Goal: Task Accomplishment & Management: Manage account settings

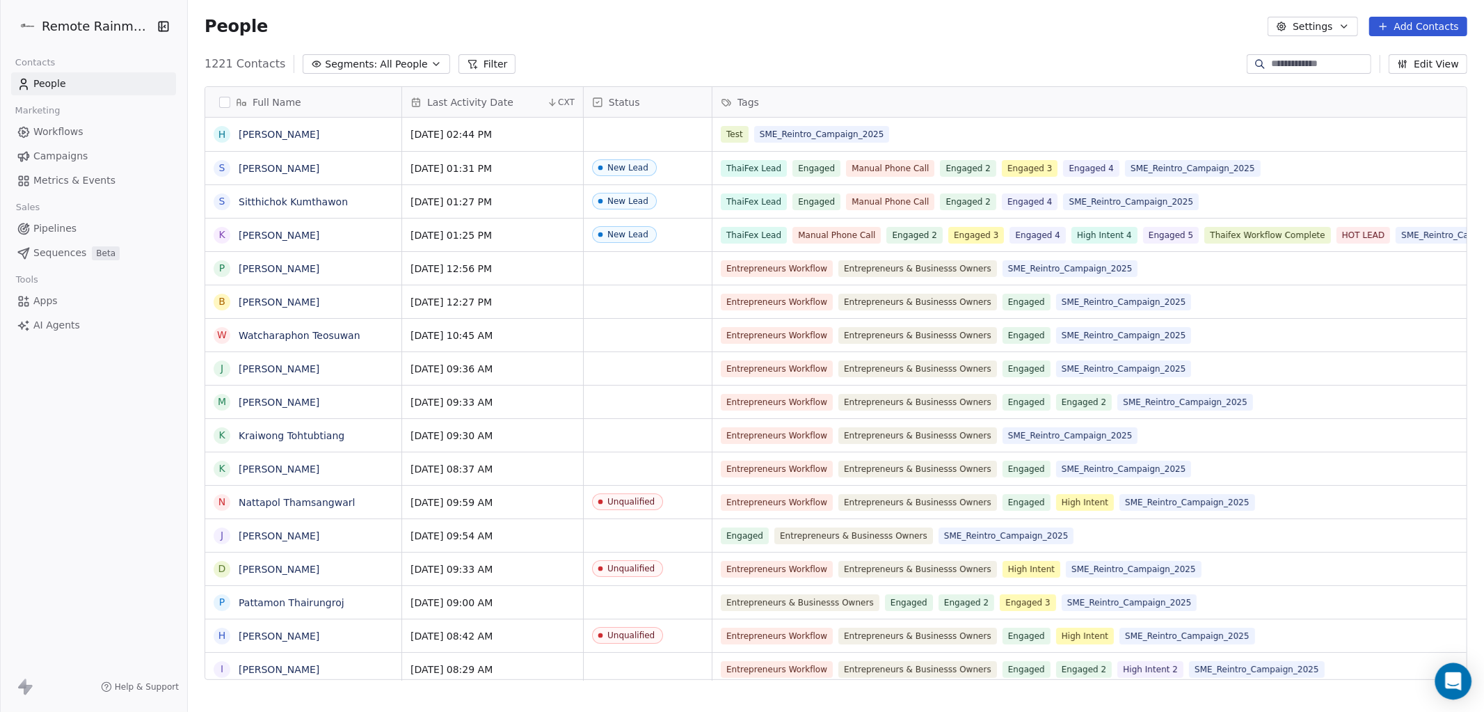
scroll to position [627, 1296]
click at [1457, 689] on div "Open Intercom Messenger" at bounding box center [1453, 681] width 37 height 37
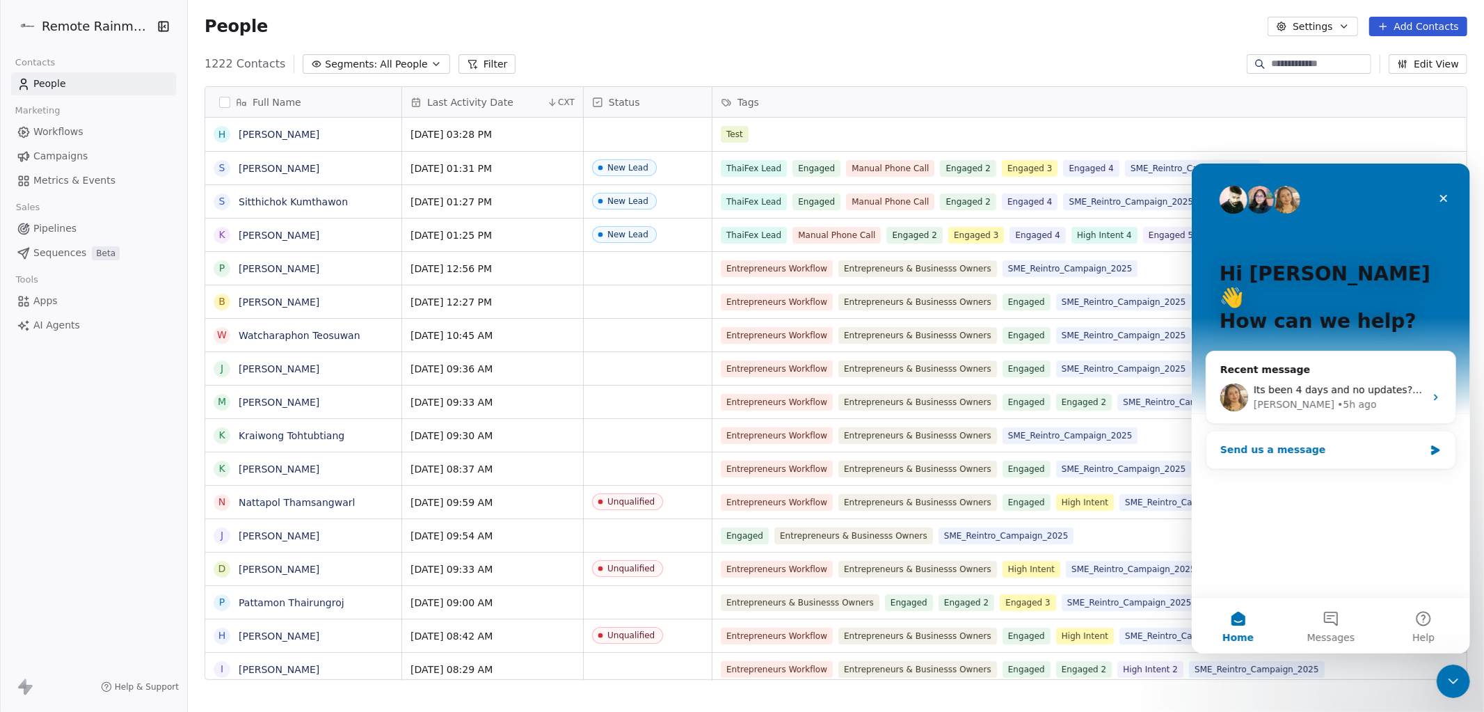
scroll to position [0, 0]
click at [1443, 193] on icon "Close" at bounding box center [1442, 197] width 11 height 11
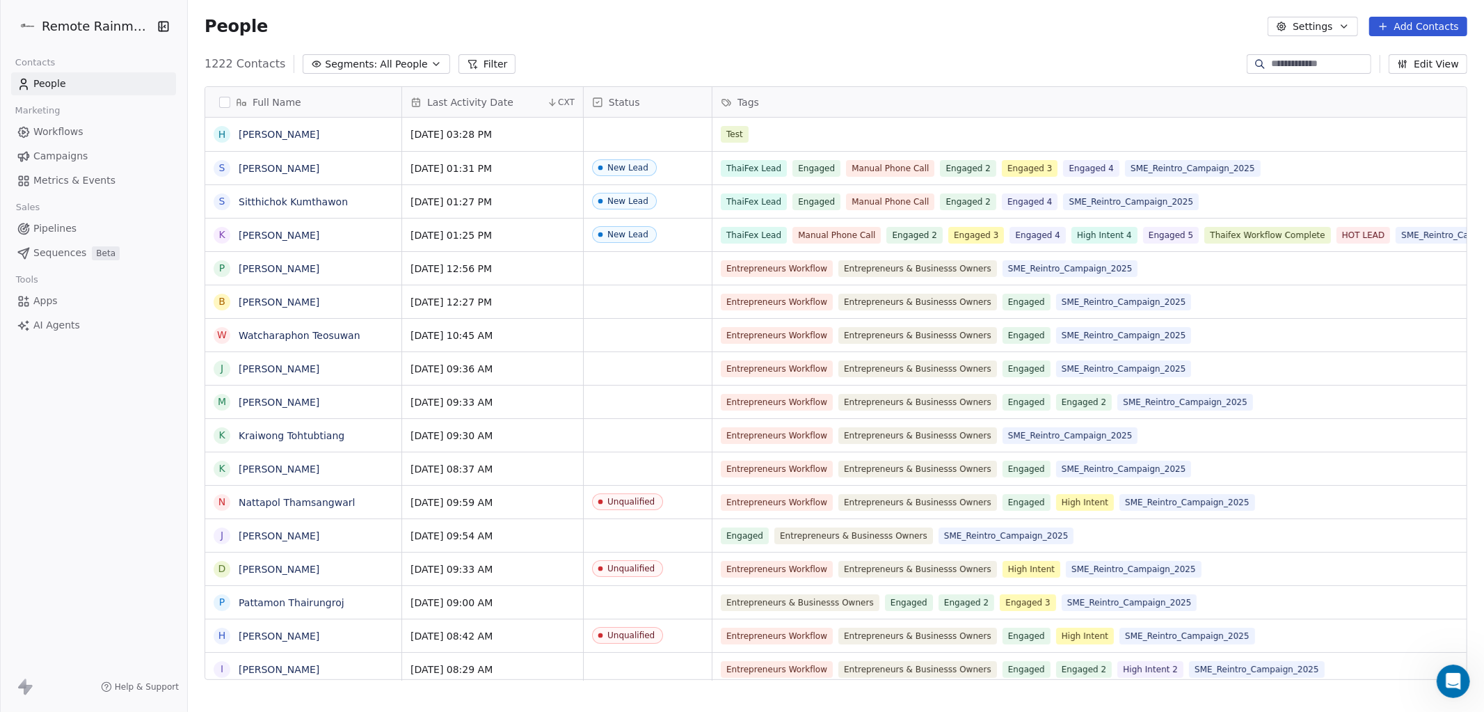
click at [68, 128] on span "Workflows" at bounding box center [58, 132] width 50 height 15
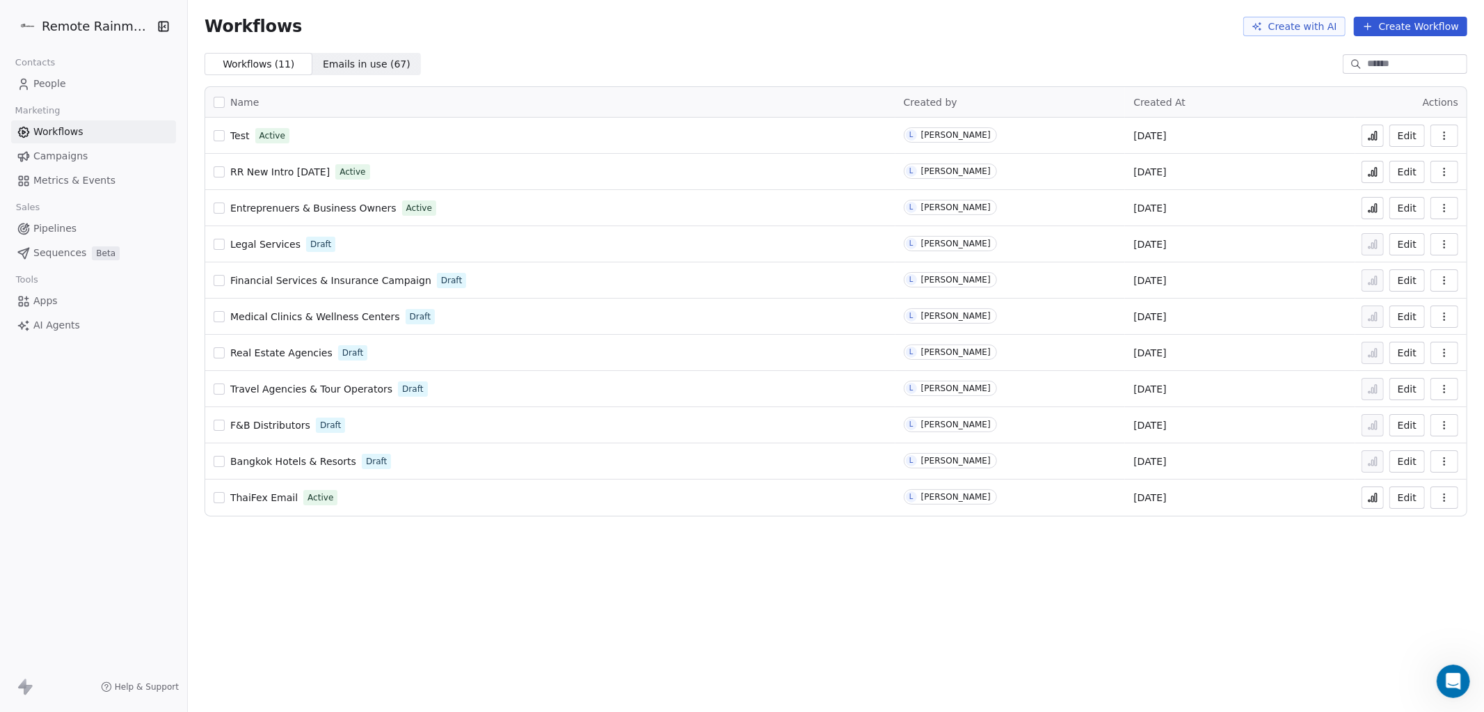
click at [238, 135] on span "Test" at bounding box center [239, 135] width 19 height 11
click at [1367, 138] on icon at bounding box center [1372, 135] width 11 height 11
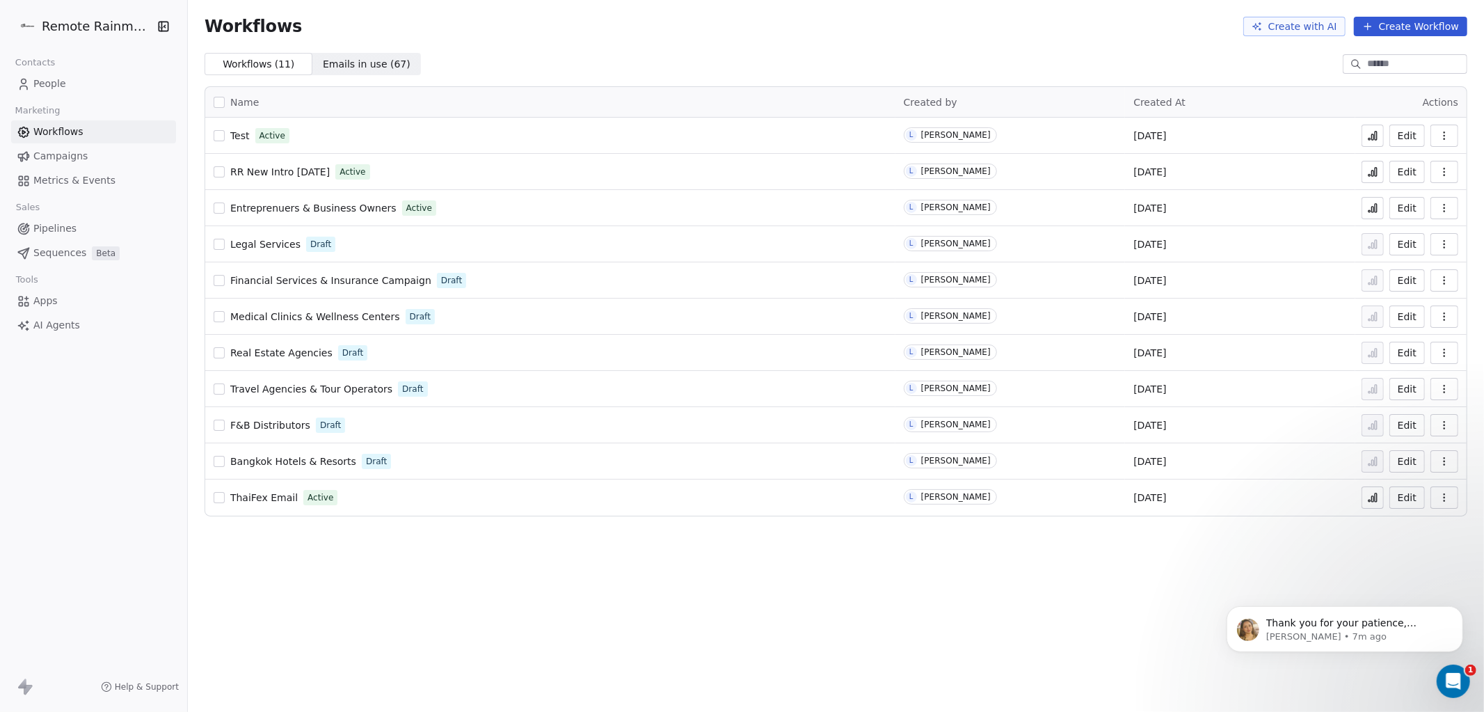
click at [47, 84] on span "People" at bounding box center [49, 84] width 33 height 15
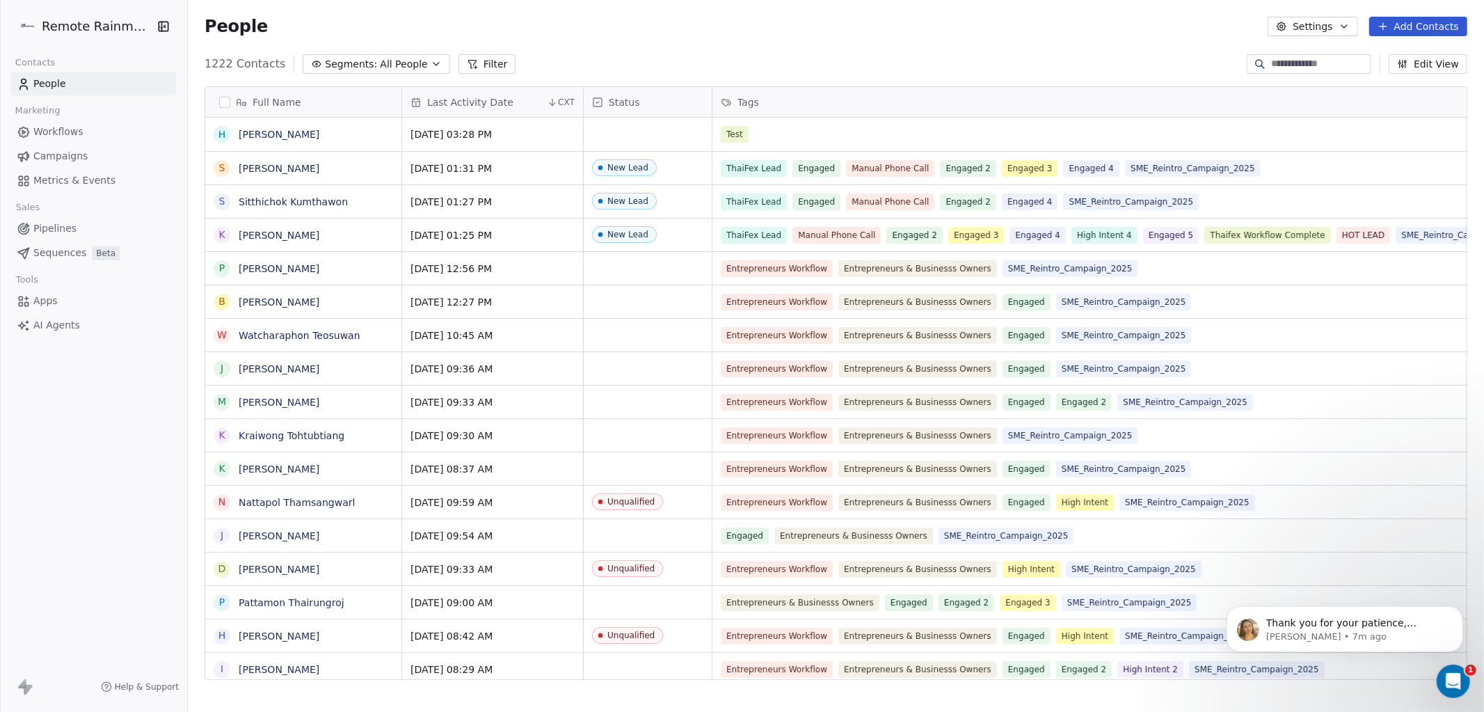
scroll to position [627, 1296]
click at [1363, 618] on span "Thank you for your patience, Lee! It looks like the CNAME records have been rem…" at bounding box center [1354, 718] width 179 height 204
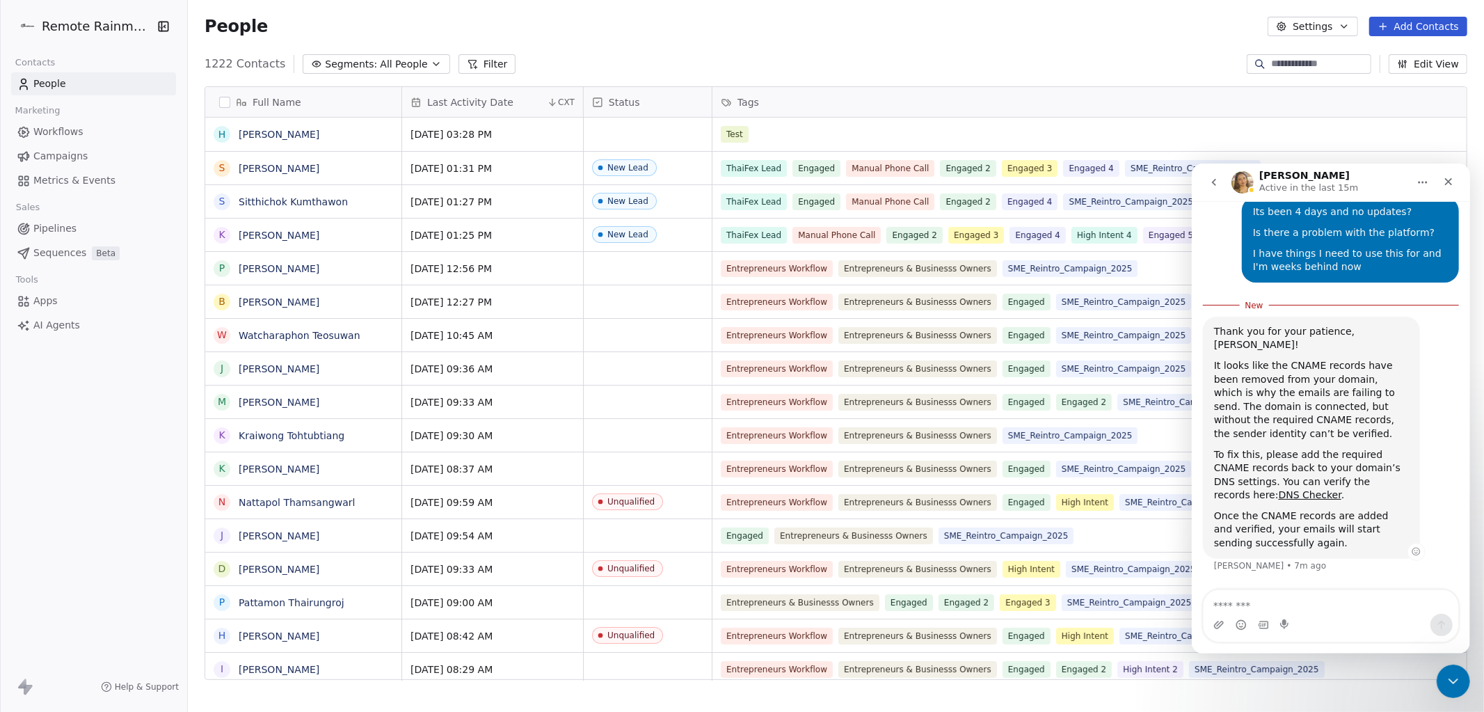
scroll to position [1617, 0]
click at [1278, 492] on link "DNS Checker" at bounding box center [1309, 493] width 63 height 11
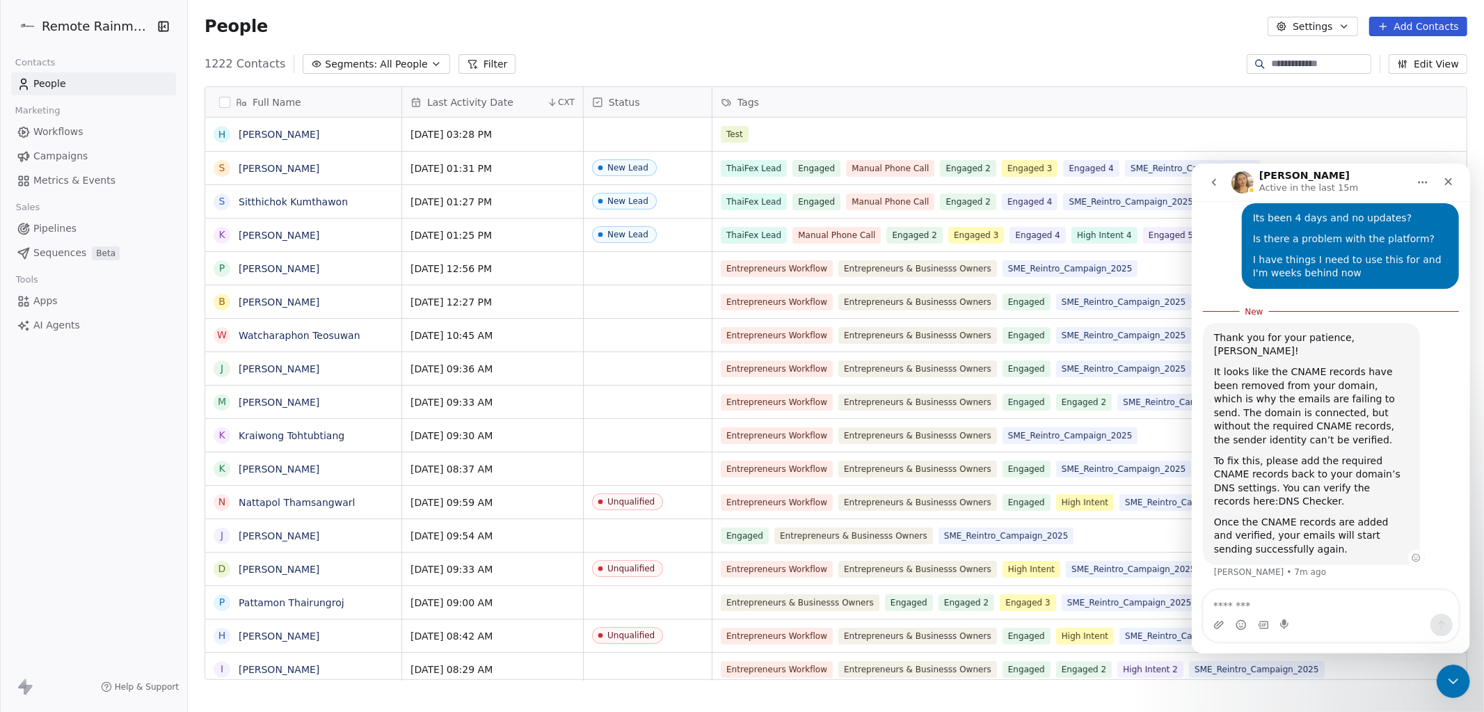
scroll to position [1569, 0]
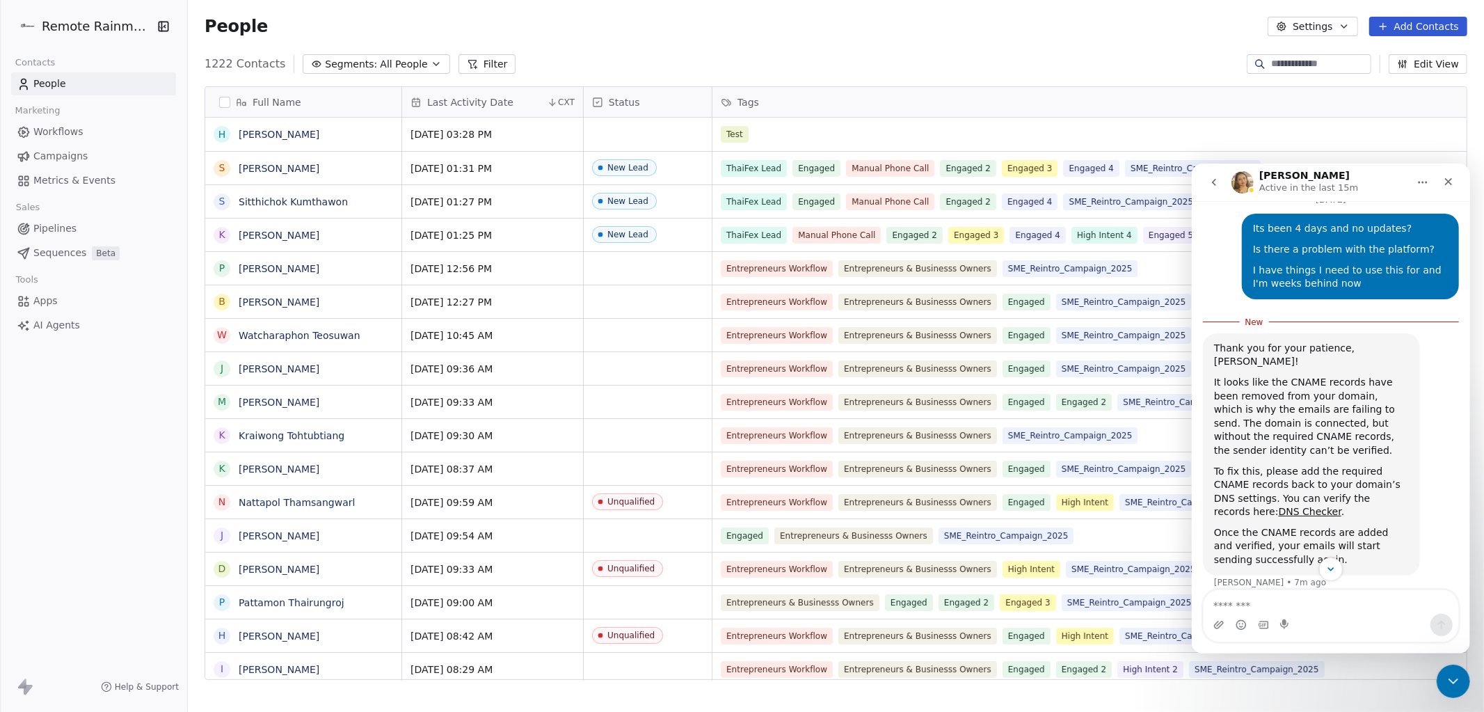
click at [115, 27] on html "Remote Rainmaker Contacts People Marketing Workflows Campaigns Metrics & Events…" at bounding box center [742, 408] width 1484 height 816
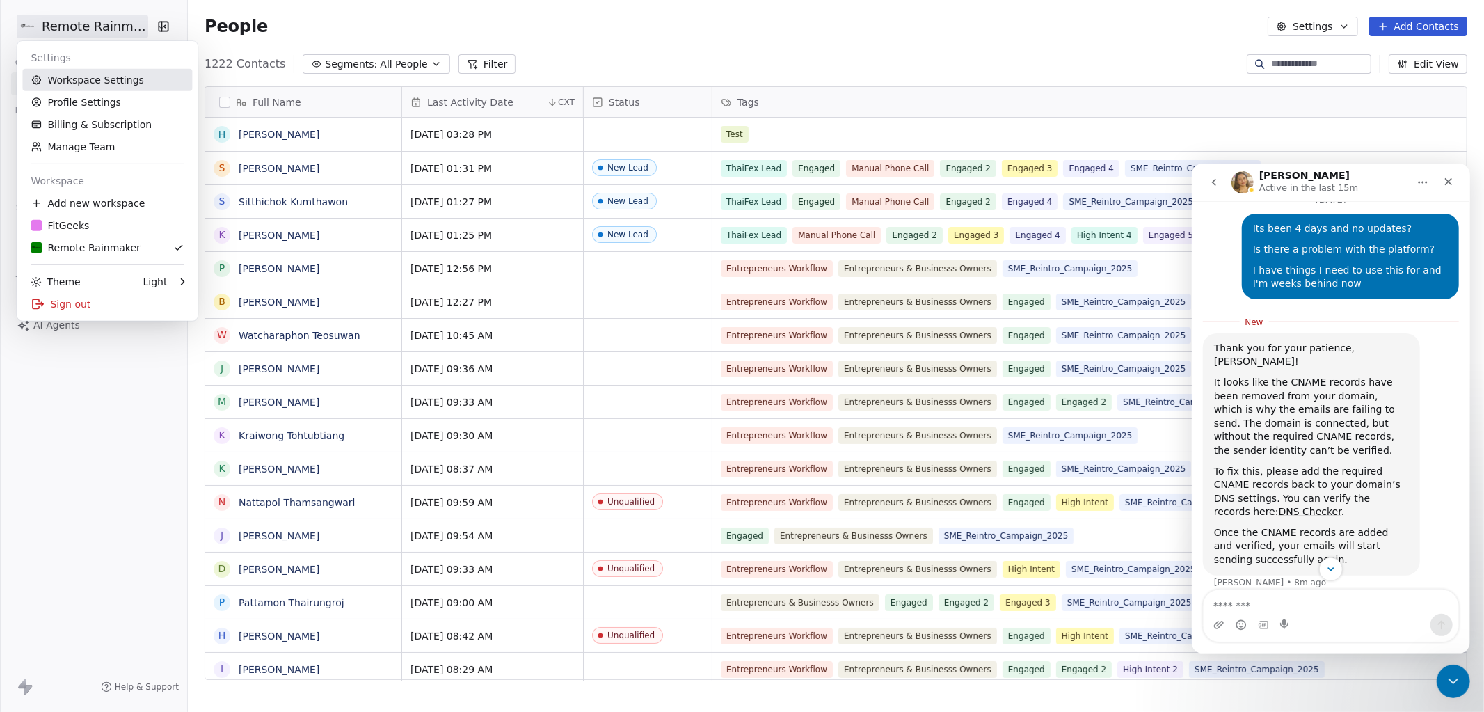
click at [73, 77] on link "Workspace Settings" at bounding box center [107, 80] width 170 height 22
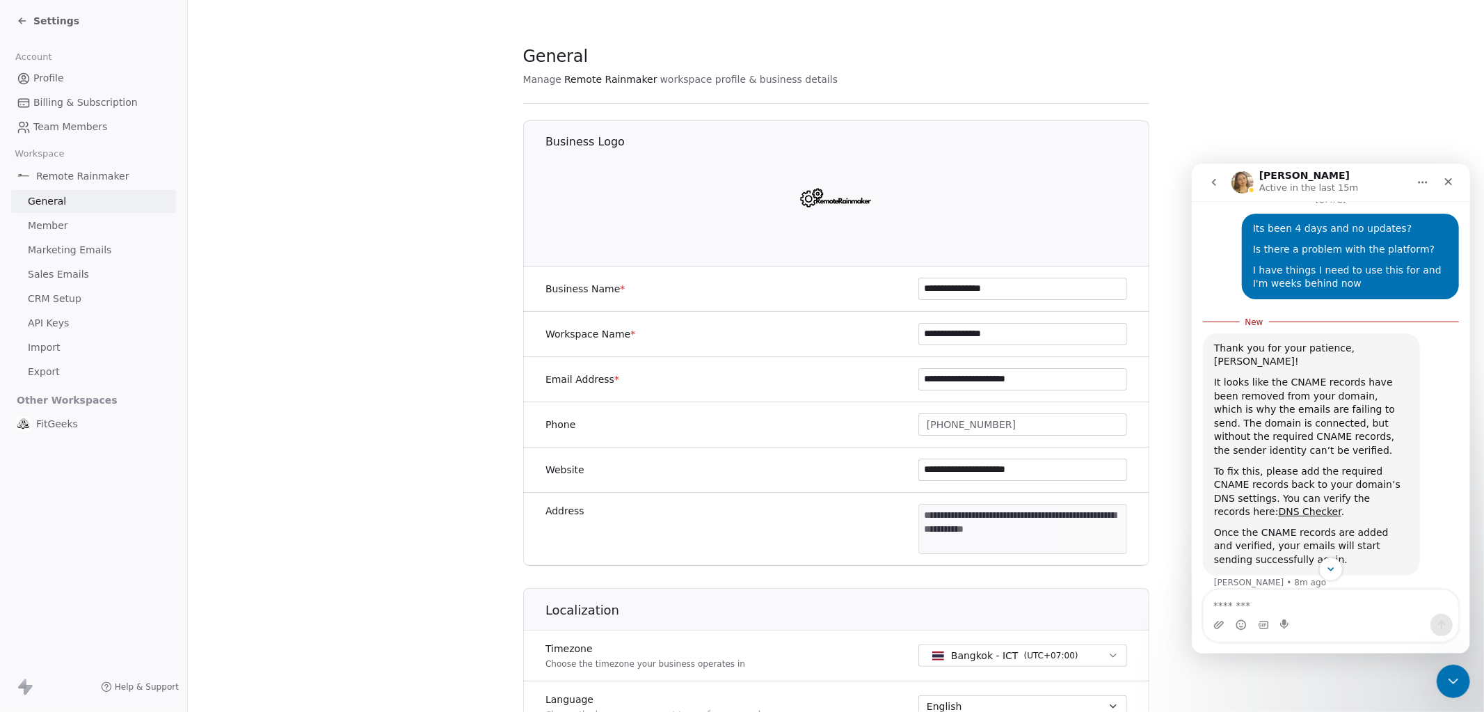
click at [72, 255] on span "Marketing Emails" at bounding box center [69, 250] width 83 height 15
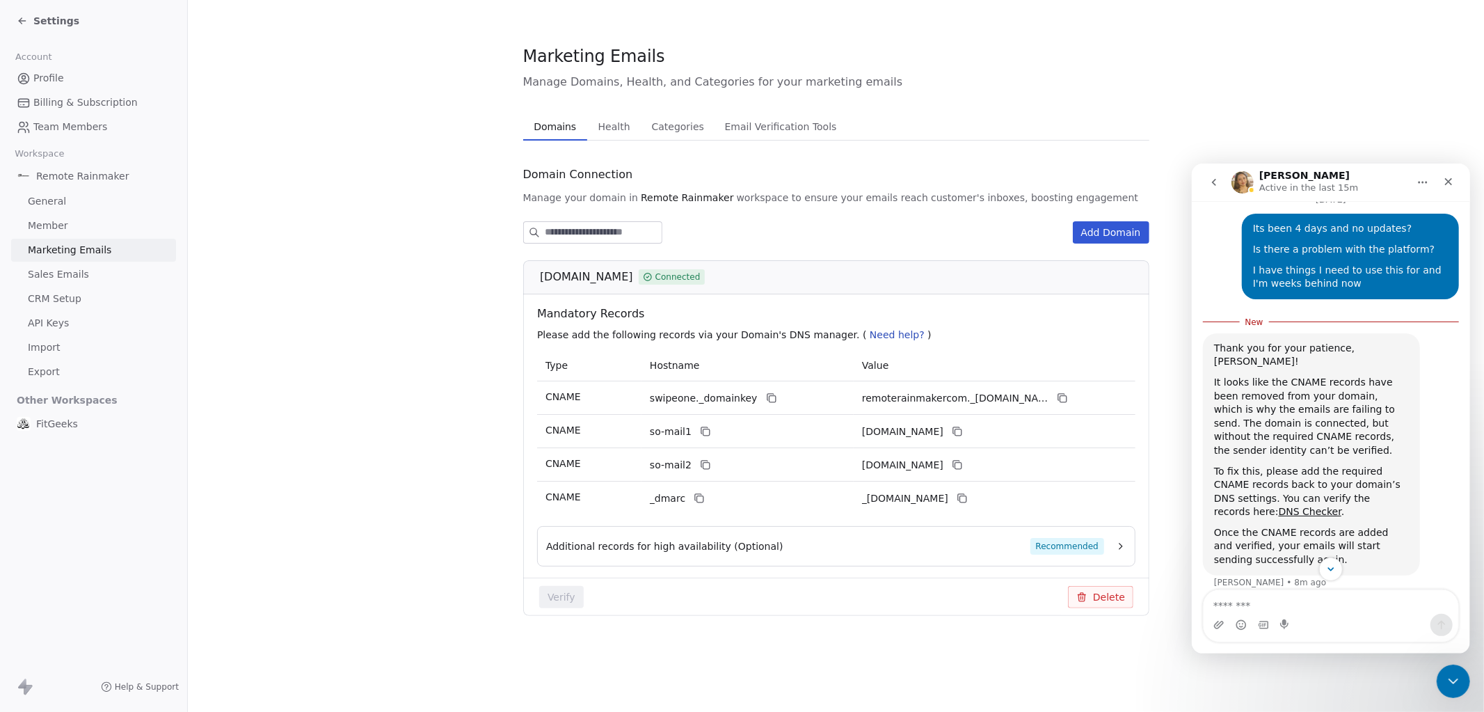
click at [1119, 550] on icon "button" at bounding box center [1120, 545] width 11 height 11
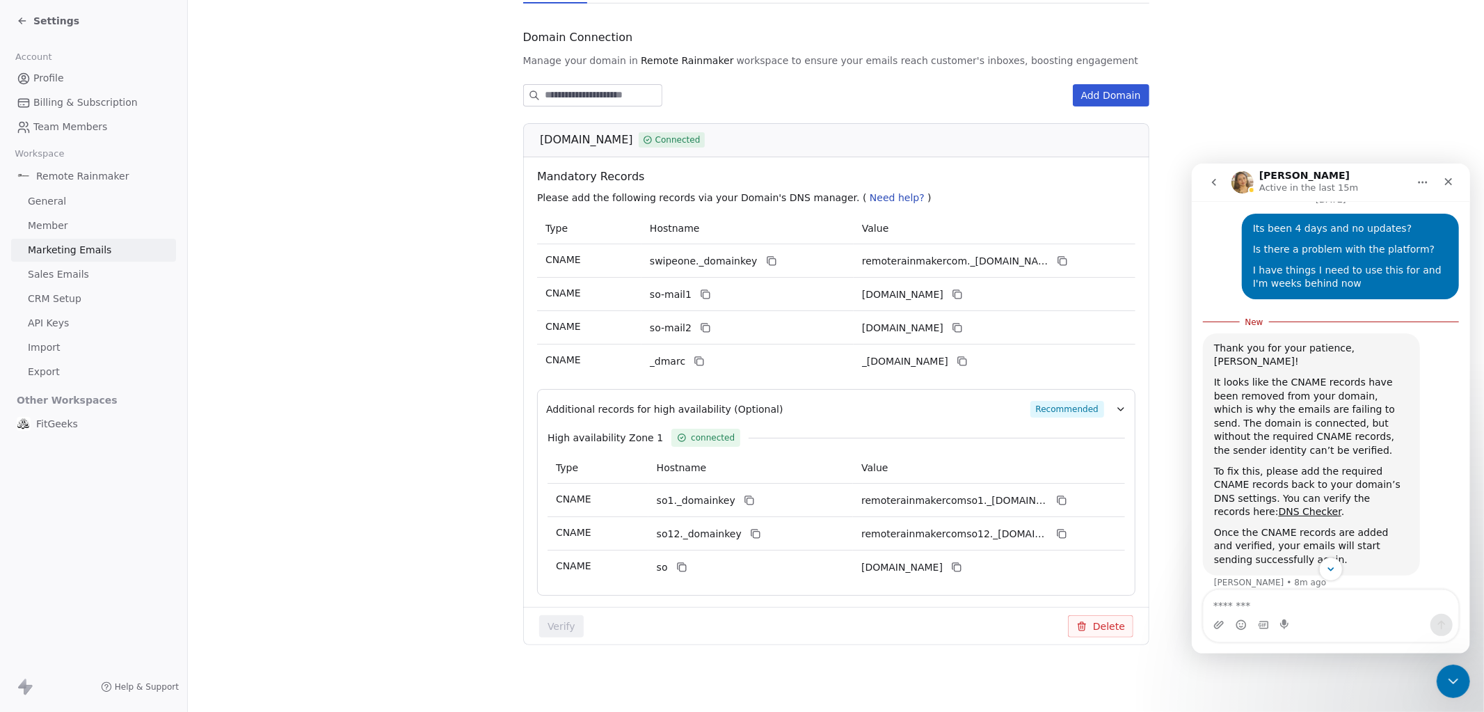
scroll to position [106, 0]
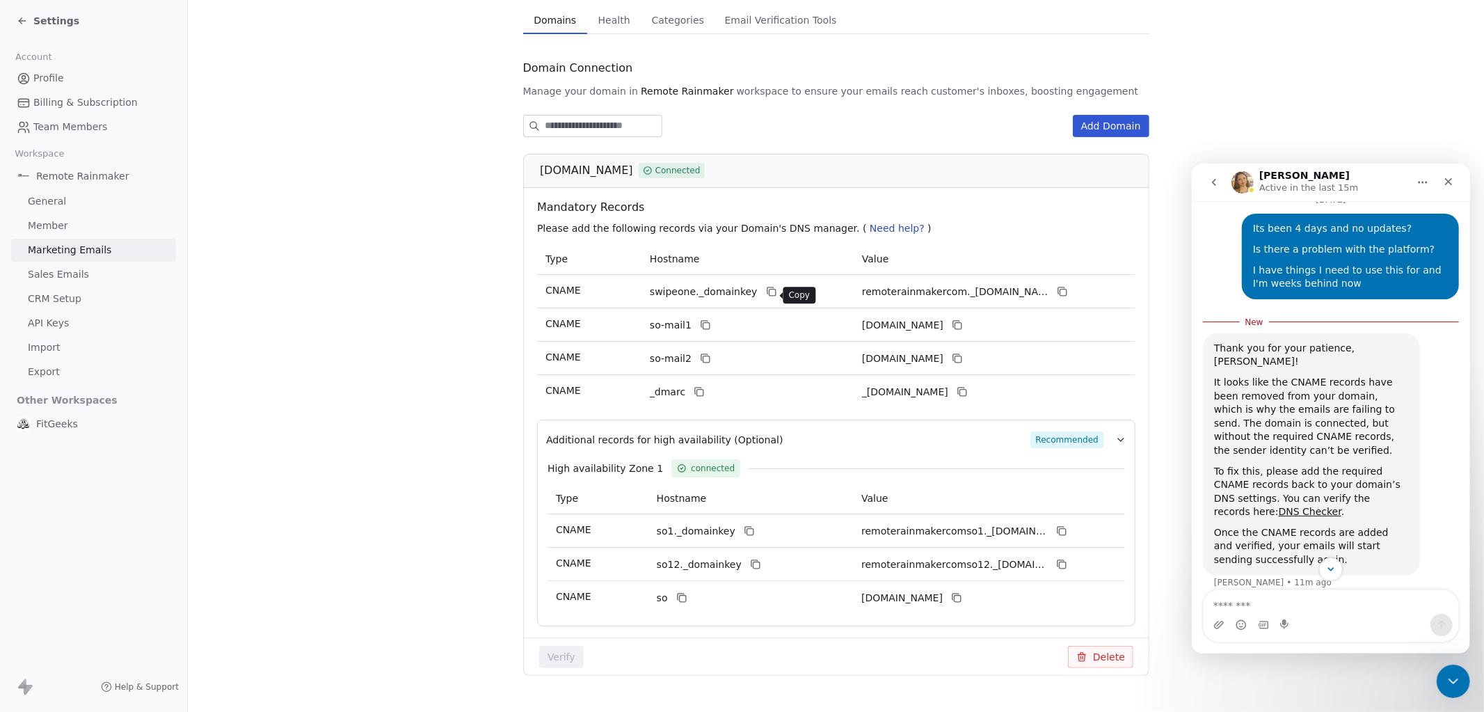
click at [769, 295] on icon at bounding box center [770, 291] width 11 height 11
click at [769, 294] on icon at bounding box center [770, 291] width 11 height 11
click at [1063, 293] on icon at bounding box center [1062, 292] width 6 height 6
click at [704, 330] on icon at bounding box center [705, 324] width 11 height 11
click at [962, 328] on icon at bounding box center [956, 324] width 11 height 11
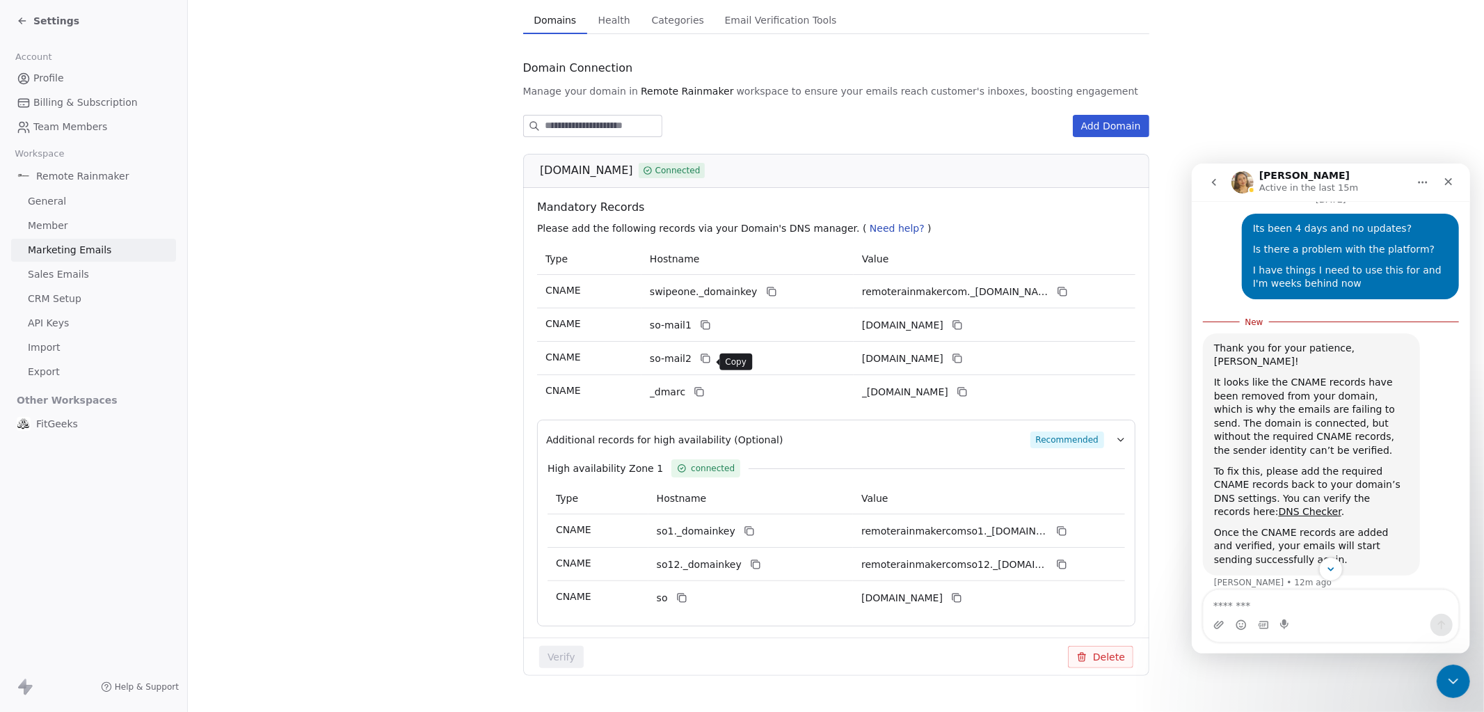
click at [706, 363] on icon at bounding box center [705, 358] width 11 height 11
click at [962, 358] on icon at bounding box center [956, 358] width 11 height 11
click at [699, 394] on icon at bounding box center [698, 391] width 11 height 11
click at [967, 392] on icon at bounding box center [961, 391] width 11 height 11
click at [1066, 536] on icon at bounding box center [1061, 530] width 11 height 11
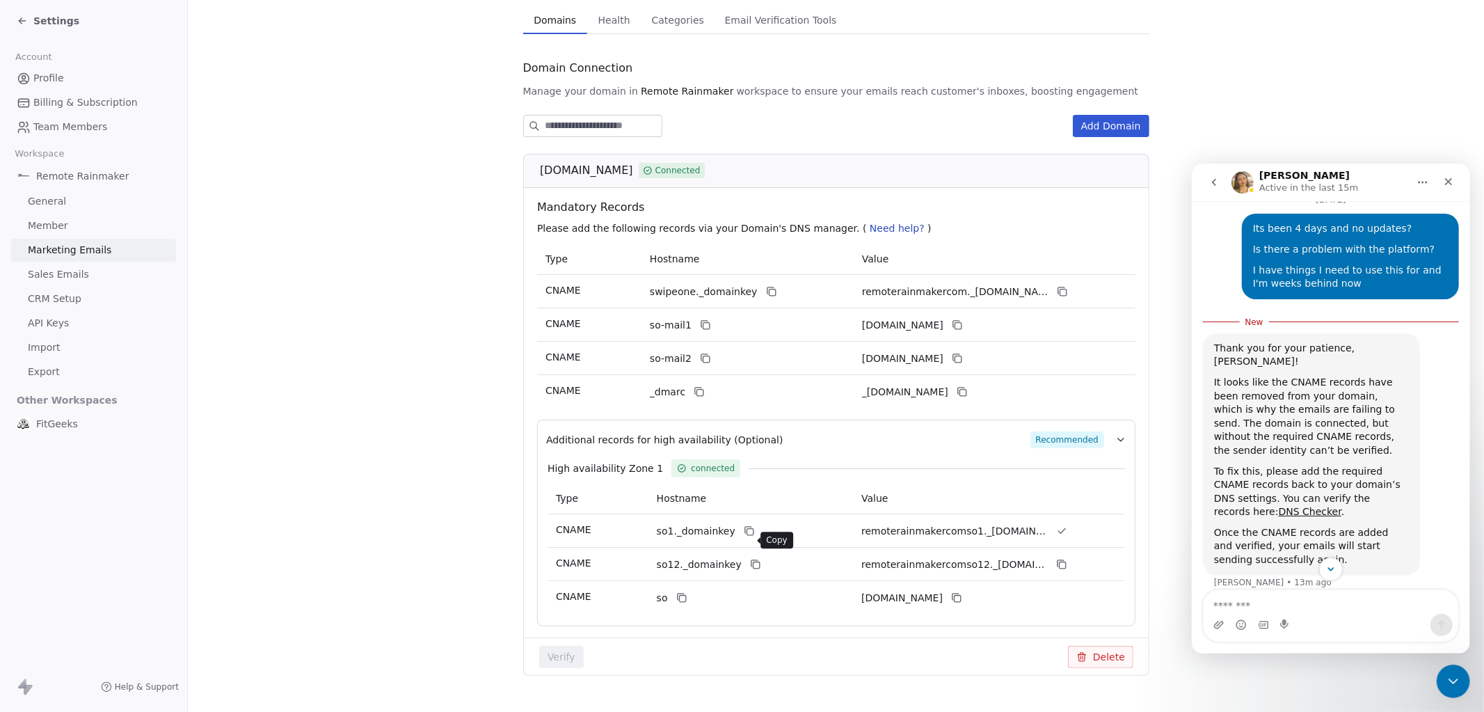
click at [748, 536] on icon at bounding box center [748, 530] width 11 height 11
click at [1060, 536] on icon at bounding box center [1061, 530] width 11 height 11
click at [749, 570] on icon at bounding box center [754, 564] width 11 height 11
click at [1059, 570] on icon at bounding box center [1061, 564] width 11 height 11
click at [682, 603] on icon at bounding box center [680, 597] width 11 height 11
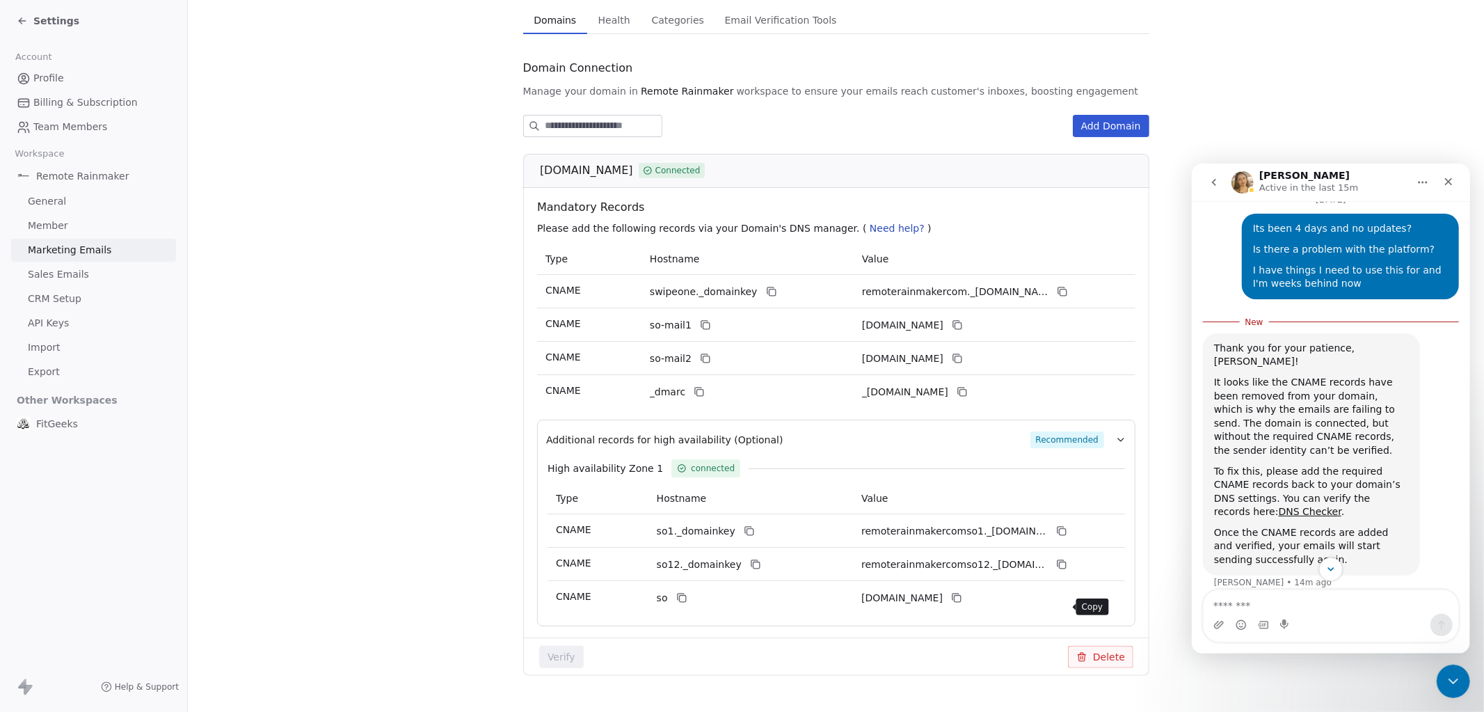
click at [965, 606] on button at bounding box center [956, 597] width 17 height 17
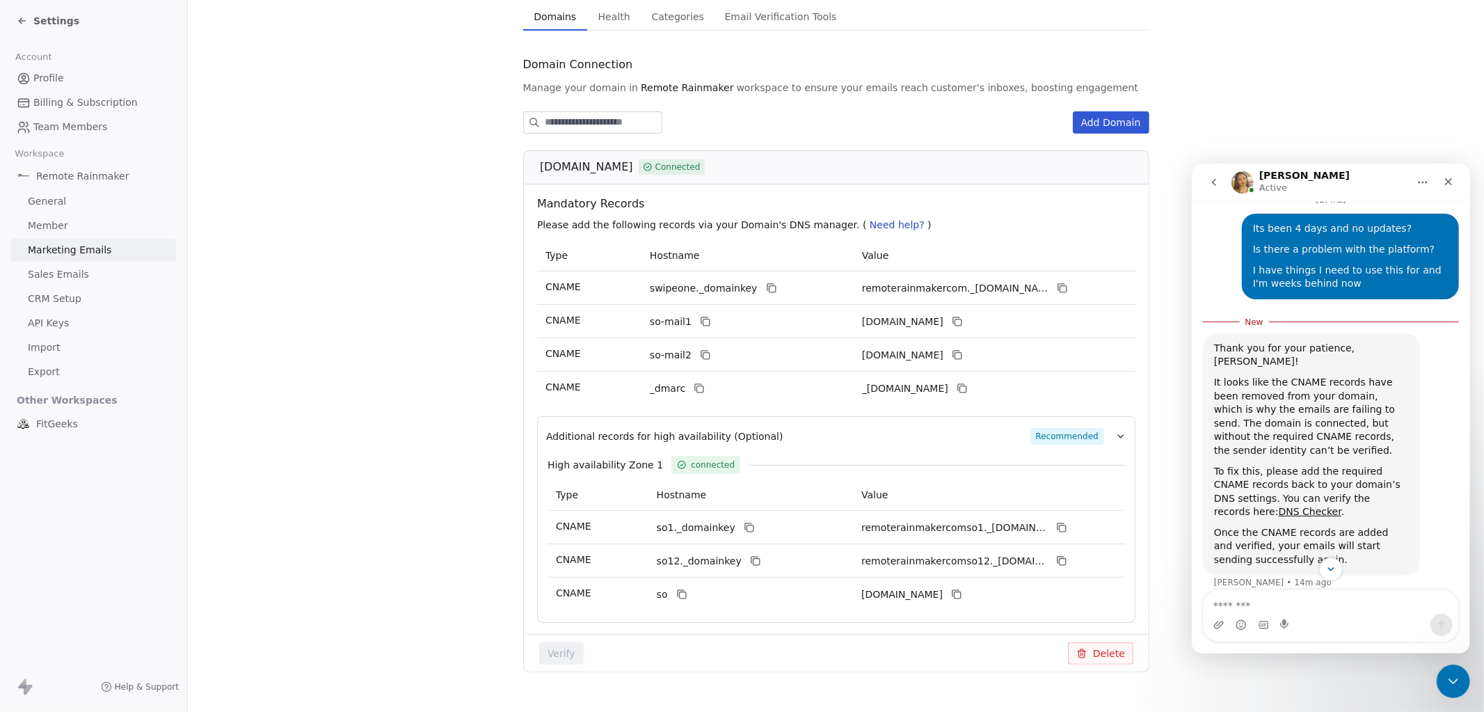
scroll to position [147, 0]
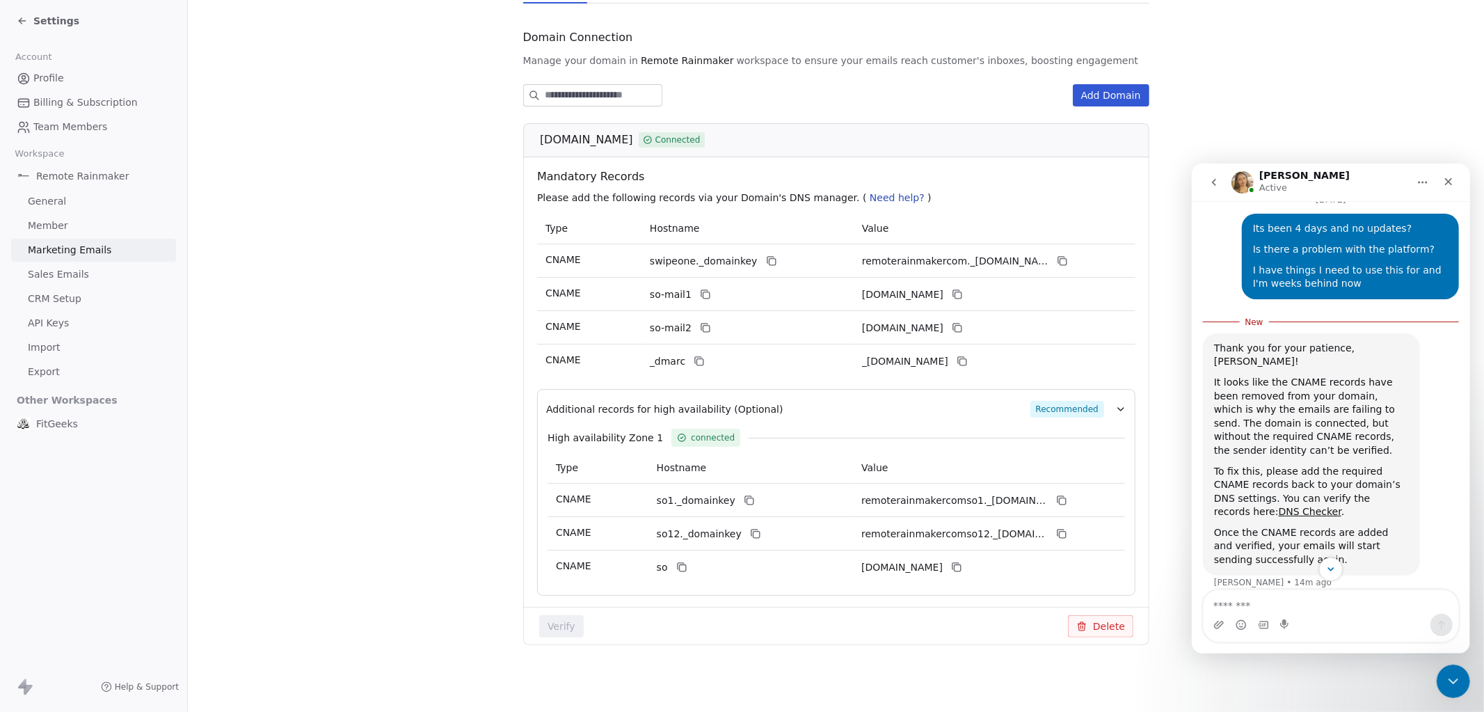
click at [833, 653] on div "Add Domain remoterainmaker.com Connected Mandatory Records Please add the follo…" at bounding box center [836, 375] width 626 height 583
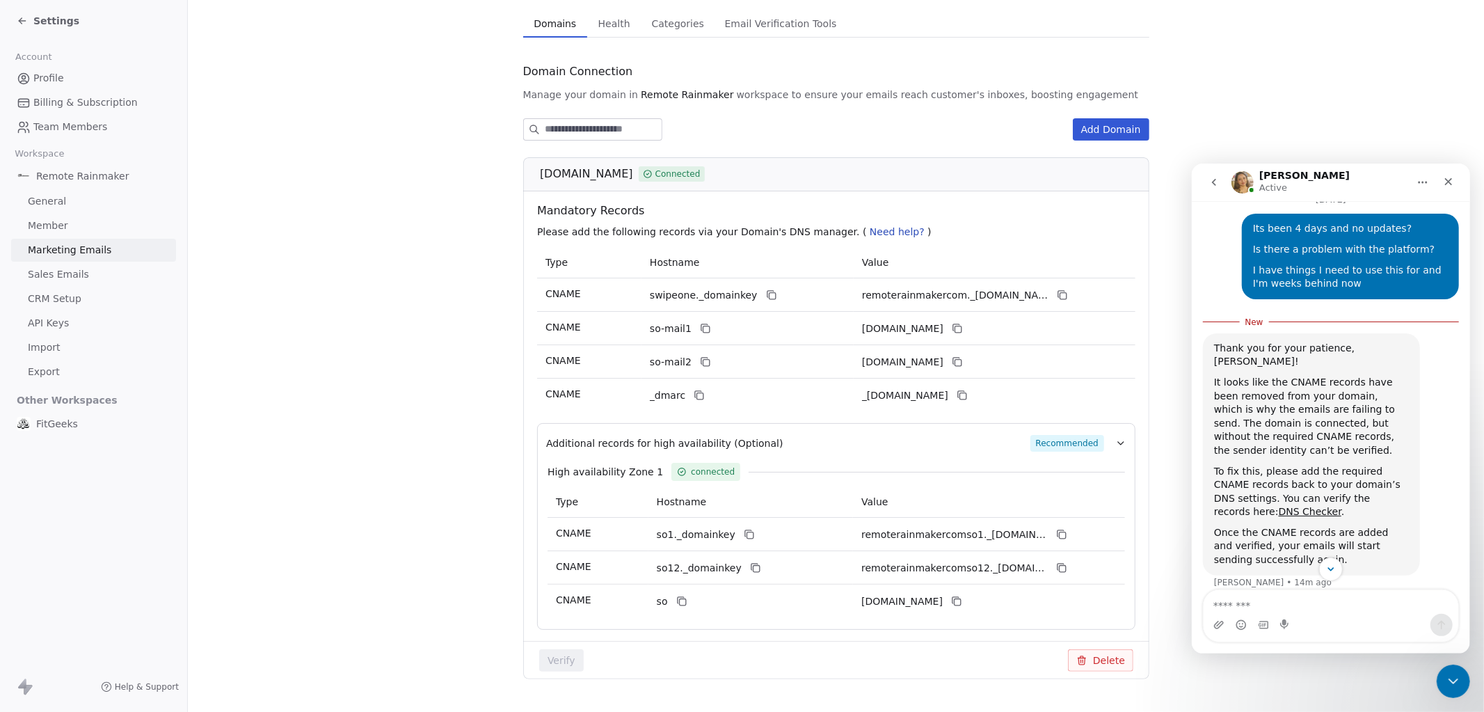
scroll to position [96, 0]
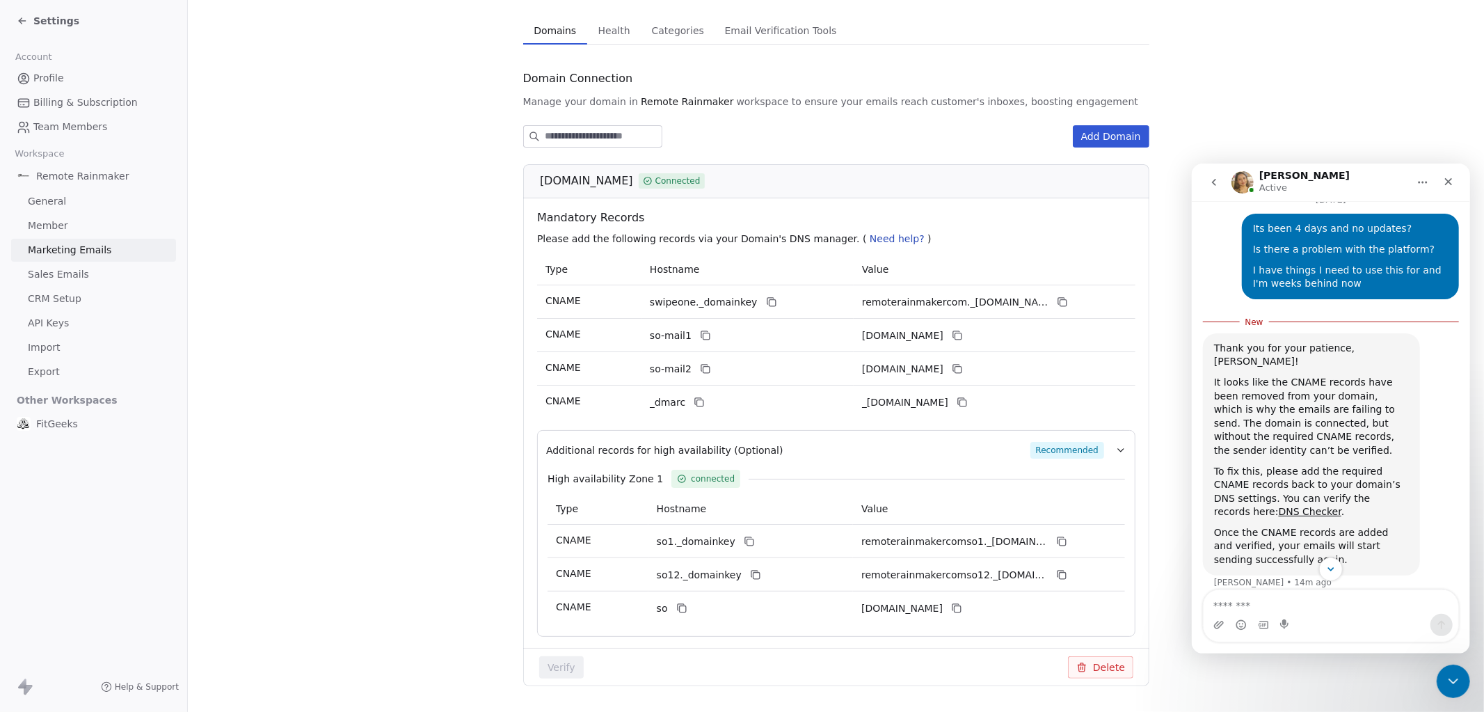
click at [1111, 453] on button "Additional records for high availability (Optional) Recommended" at bounding box center [836, 450] width 580 height 17
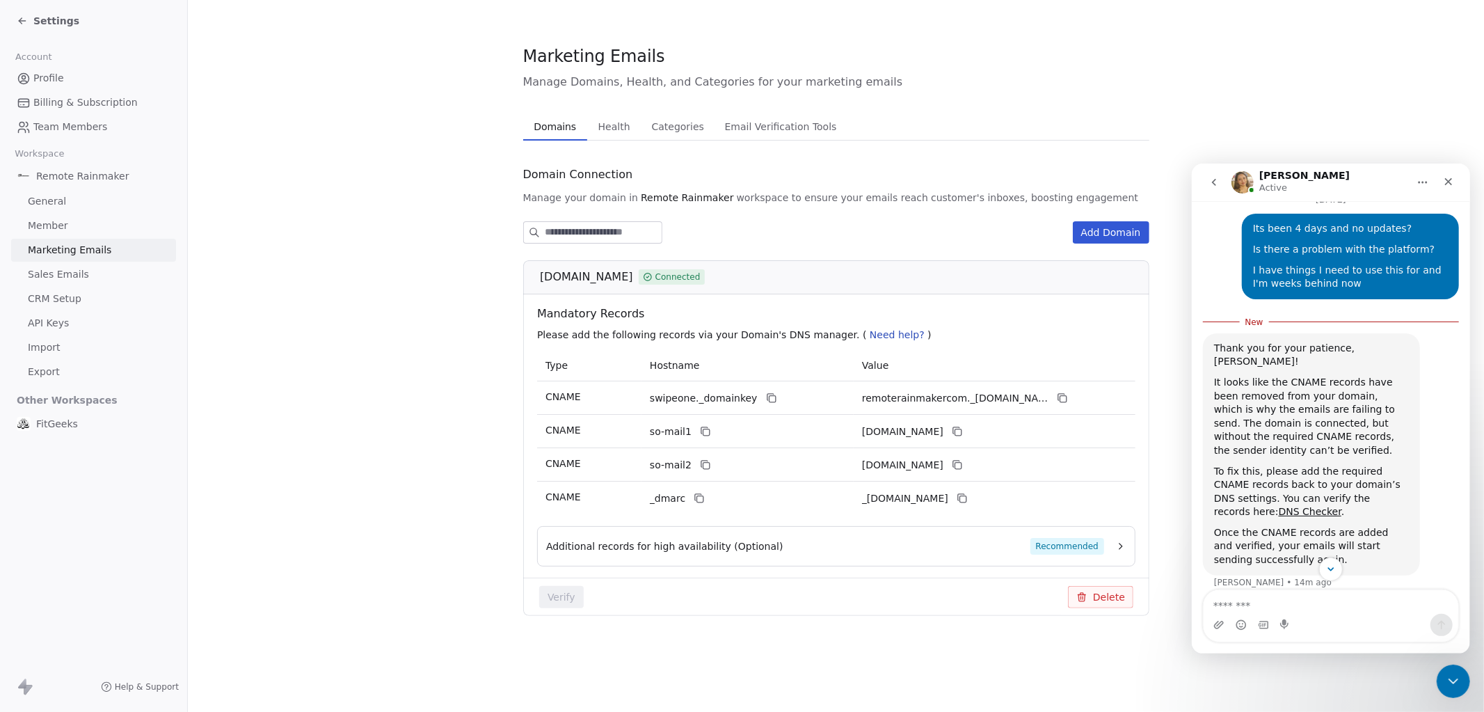
click at [737, 616] on div "Verify Delete" at bounding box center [836, 596] width 626 height 38
click at [693, 549] on span "Additional records for high availability (Optional)" at bounding box center [664, 546] width 237 height 14
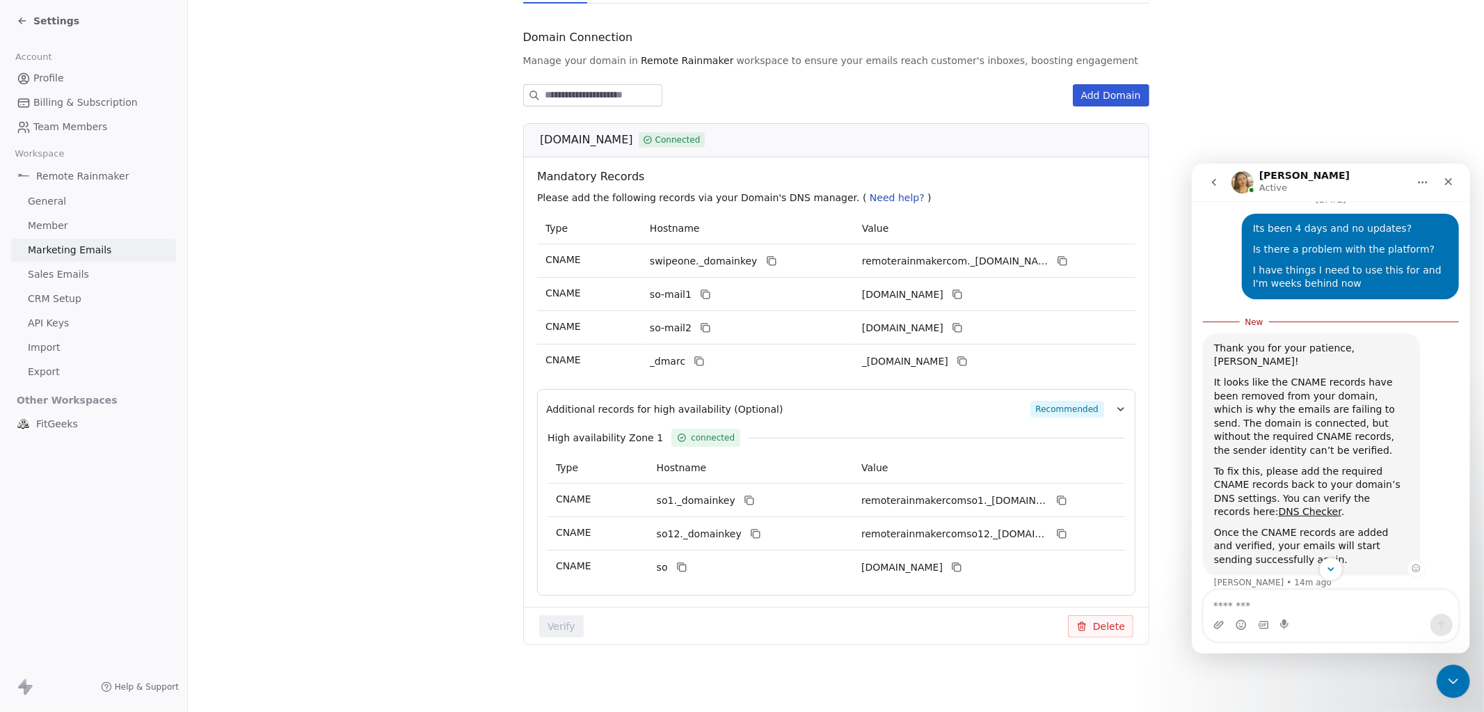
scroll to position [1617, 0]
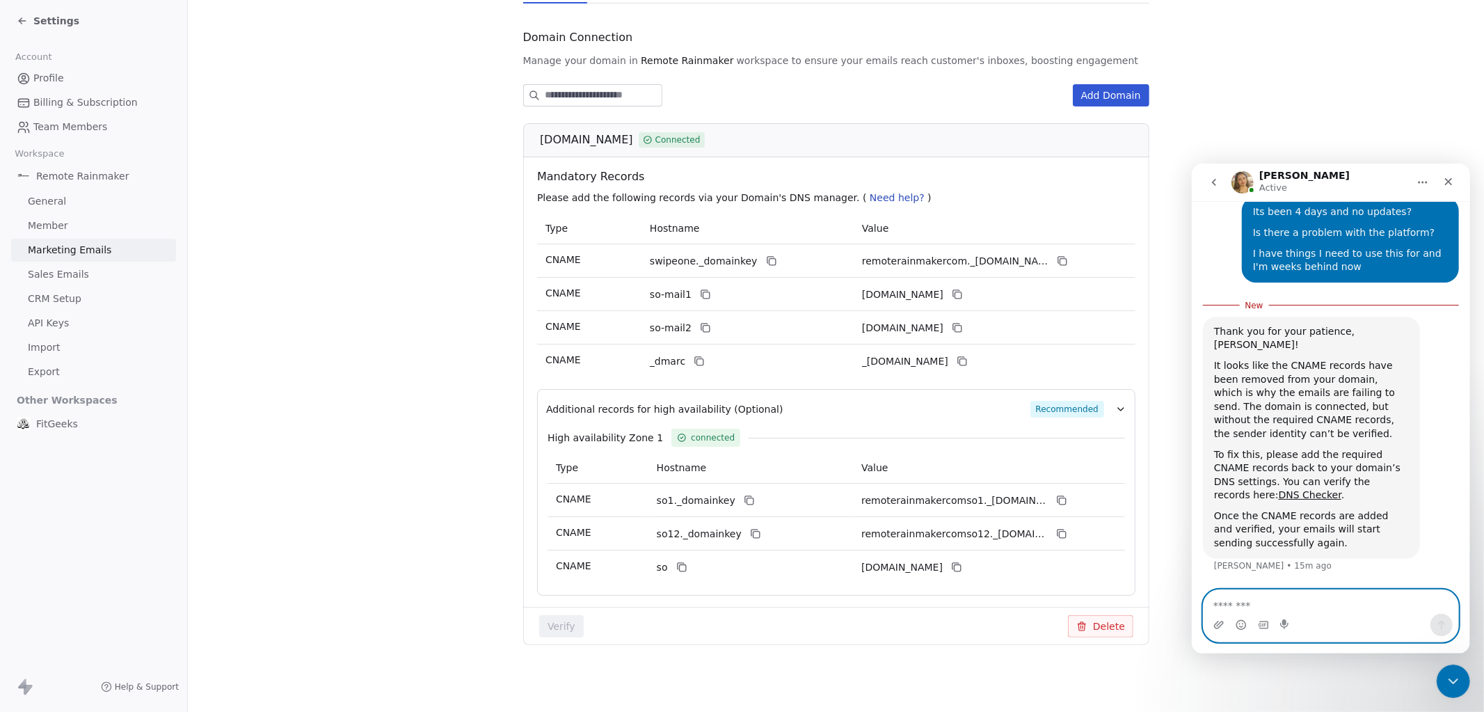
click at [1235, 600] on textarea "Message…" at bounding box center [1330, 601] width 255 height 24
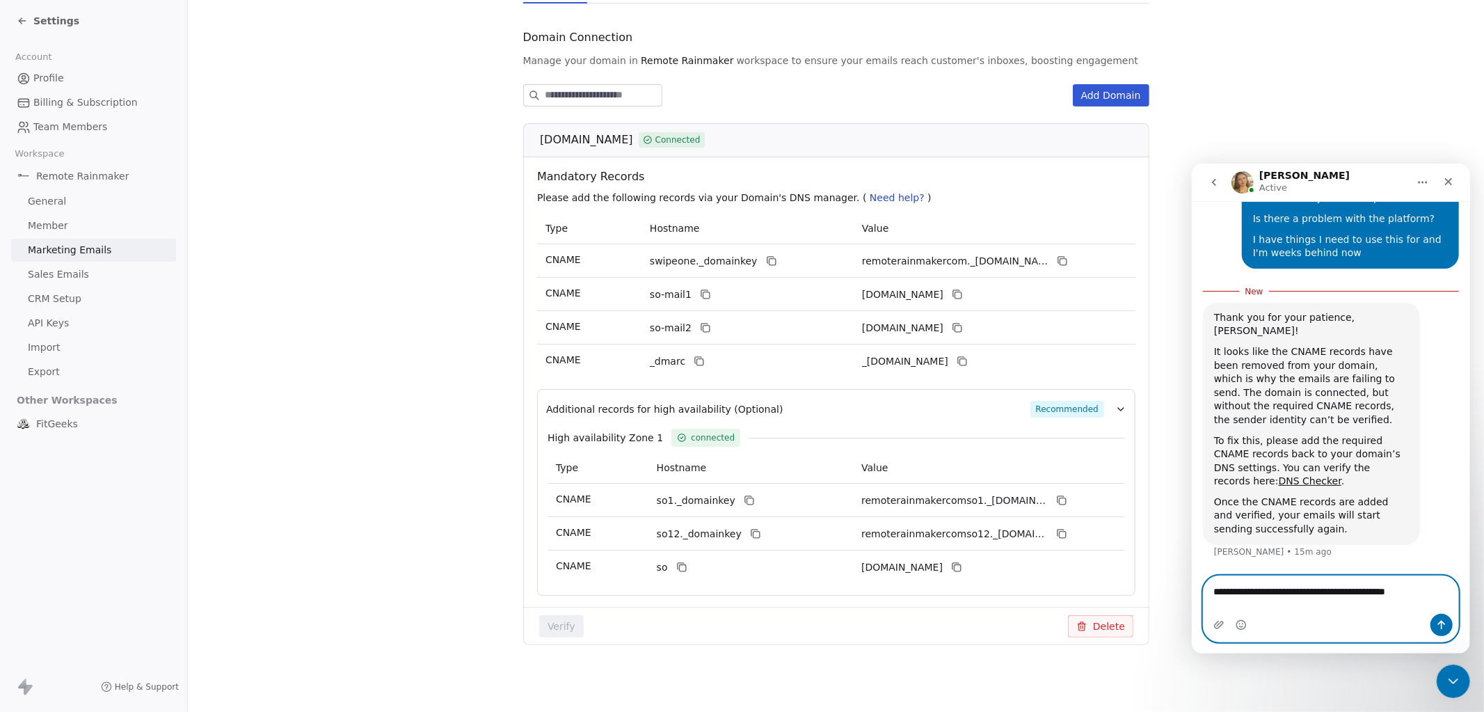
scroll to position [1631, 0]
click at [1299, 601] on textarea "**********" at bounding box center [1330, 594] width 255 height 38
click at [1388, 597] on textarea "**********" at bounding box center [1330, 594] width 255 height 38
type textarea "**********"
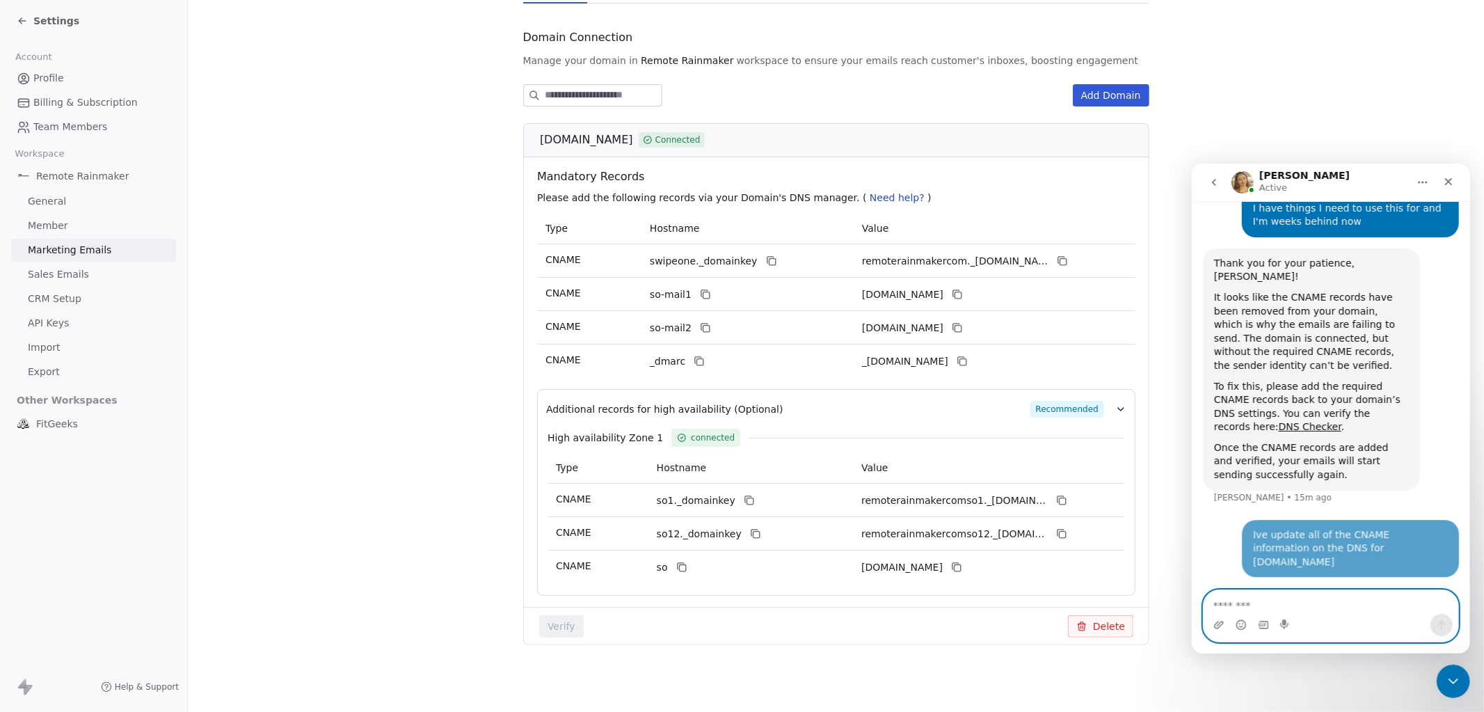
scroll to position [1651, 0]
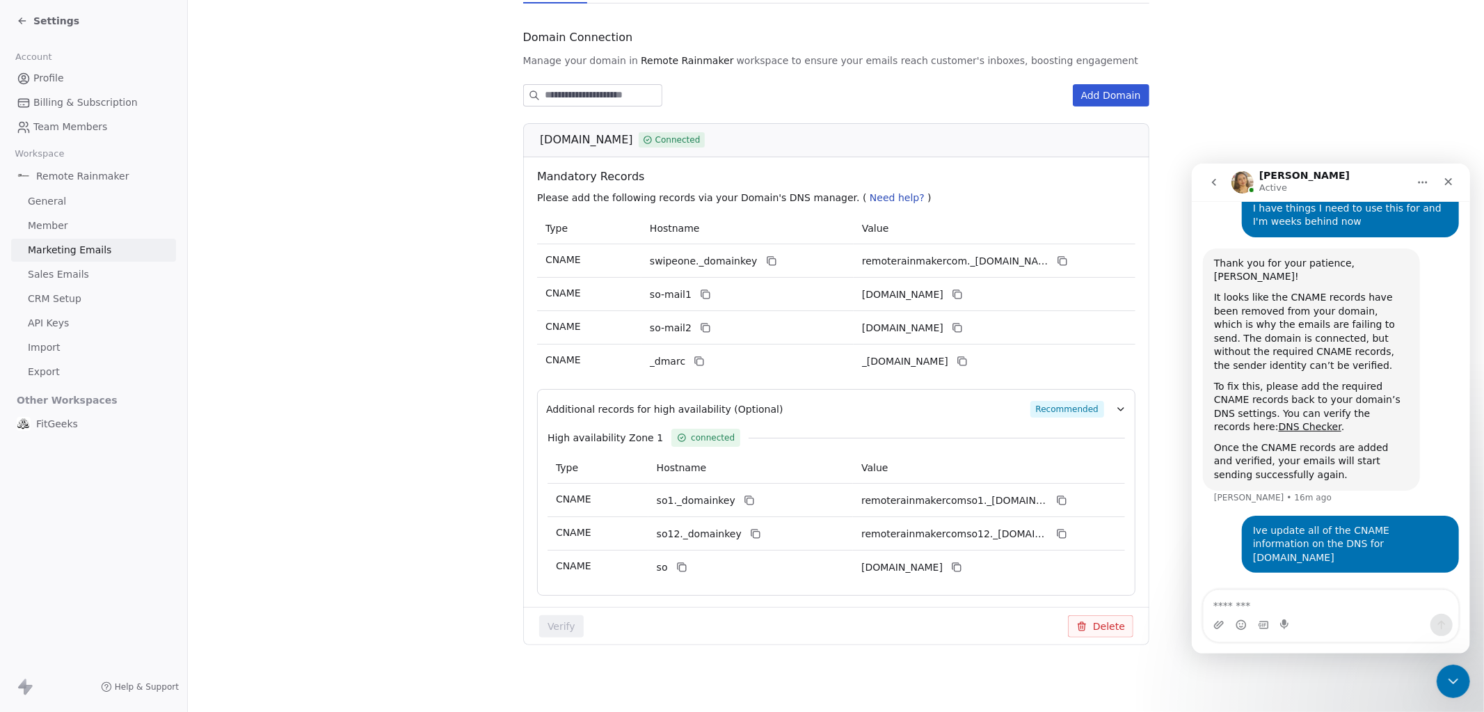
click at [356, 347] on section "Marketing Emails Manage Domains, Health, and Categories for your marketing emai…" at bounding box center [836, 287] width 1296 height 849
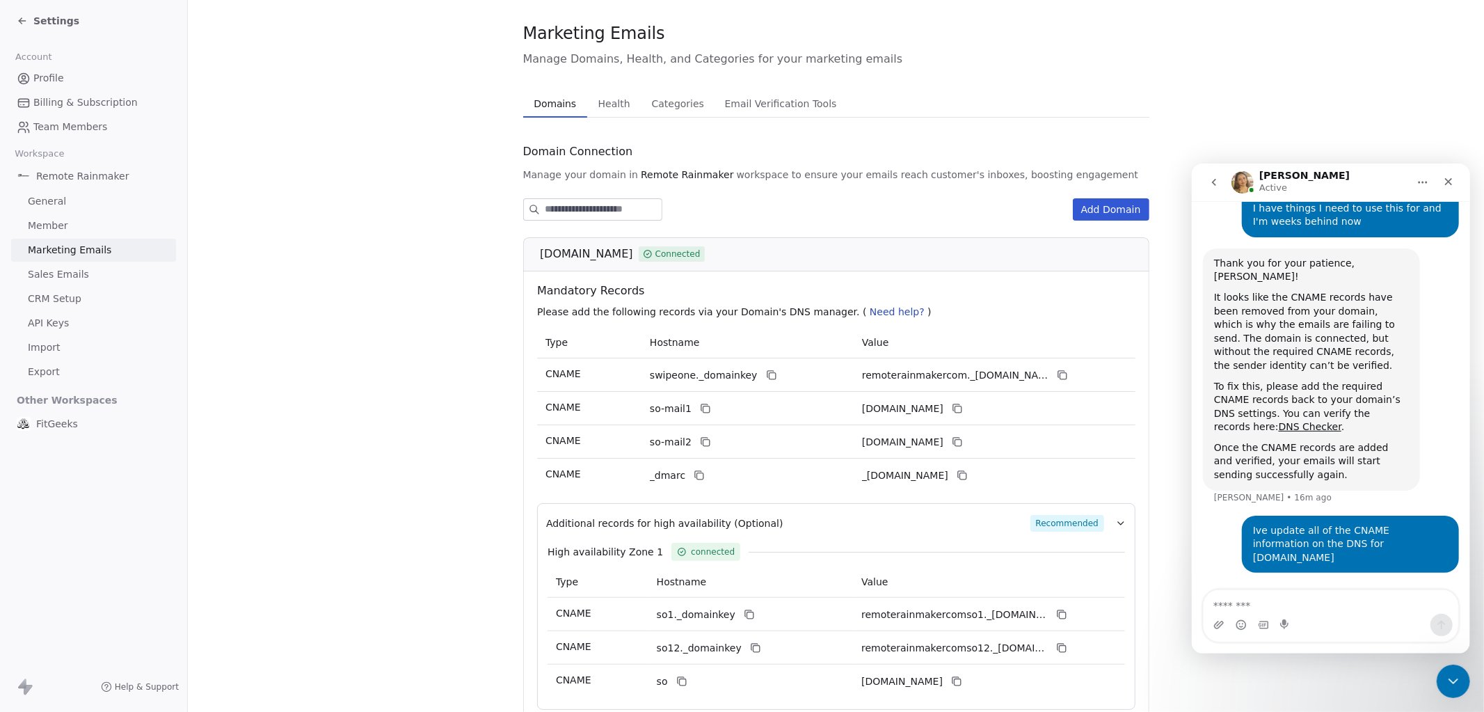
scroll to position [22, 0]
click at [618, 99] on span "Health" at bounding box center [614, 104] width 43 height 19
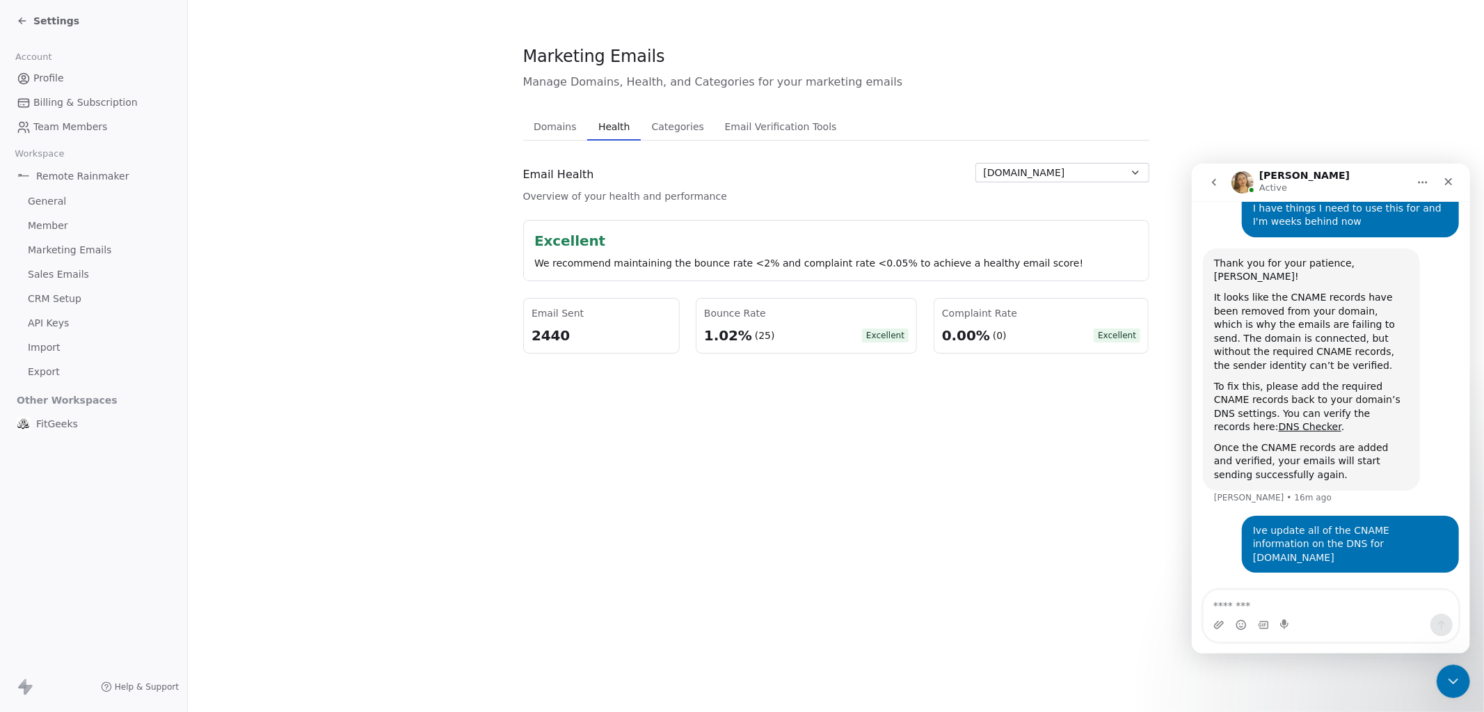
click at [689, 129] on span "Categories" at bounding box center [677, 126] width 63 height 19
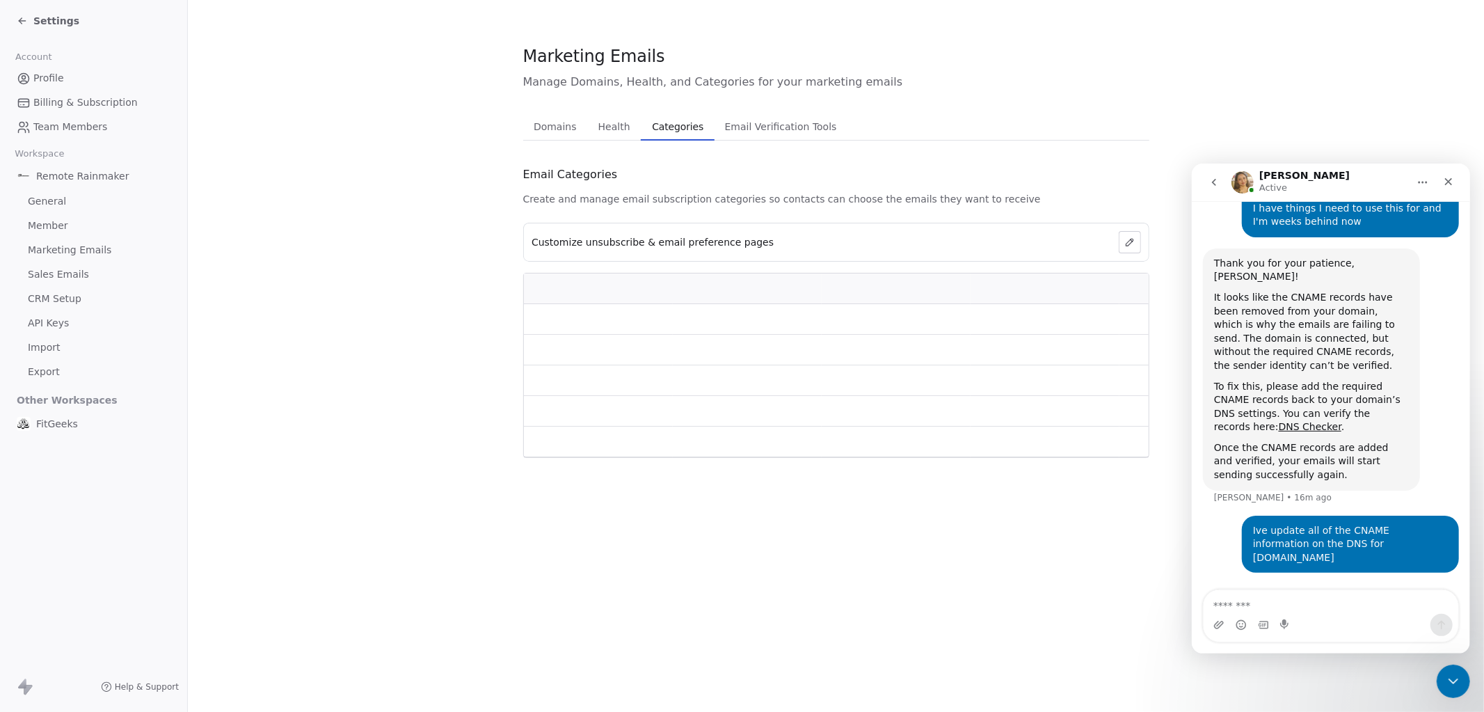
click at [767, 127] on span "Email Verification Tools" at bounding box center [780, 126] width 123 height 19
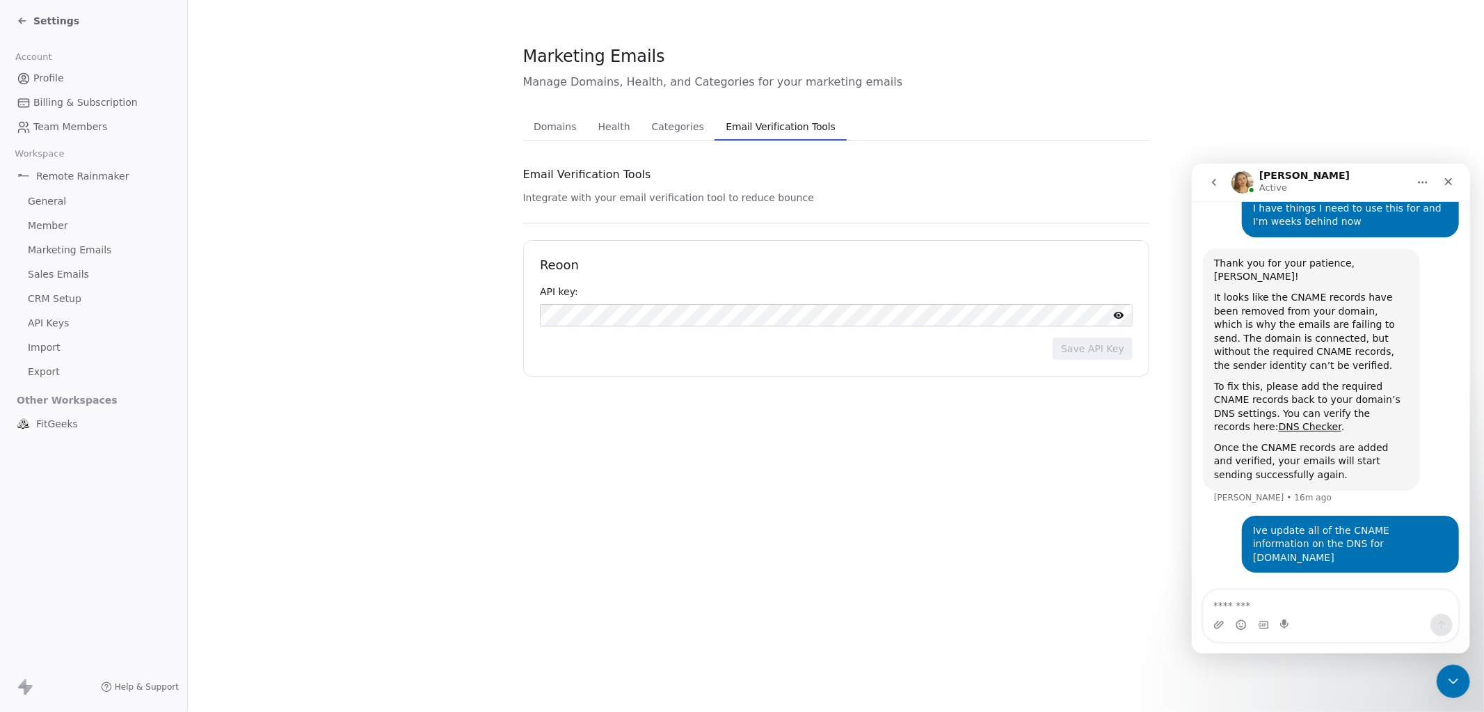
click at [553, 135] on span "Domains" at bounding box center [555, 126] width 54 height 19
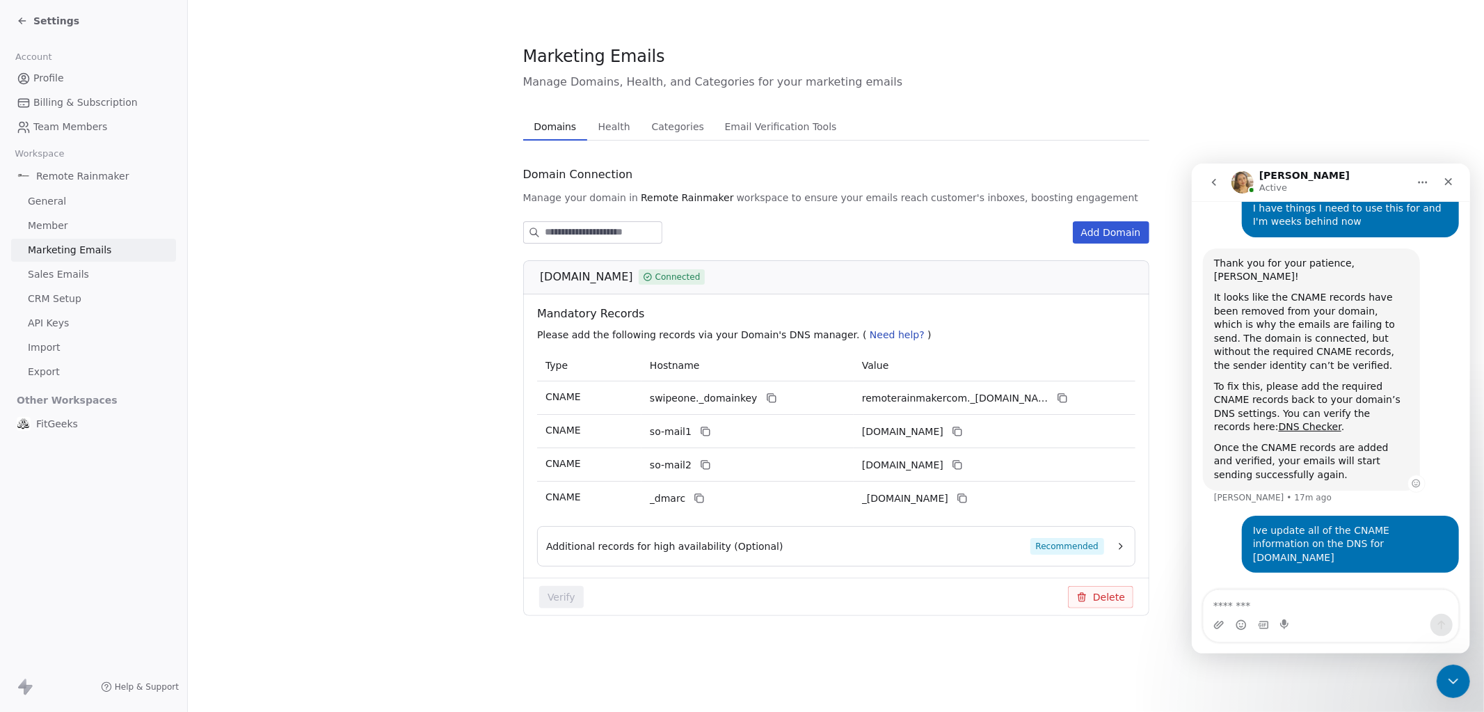
click at [1270, 312] on div "It looks like the CNAME records have been removed from your domain, which is wh…" at bounding box center [1310, 331] width 195 height 82
click at [956, 549] on div "Additional records for high availability (Optional) Recommended" at bounding box center [825, 546] width 558 height 17
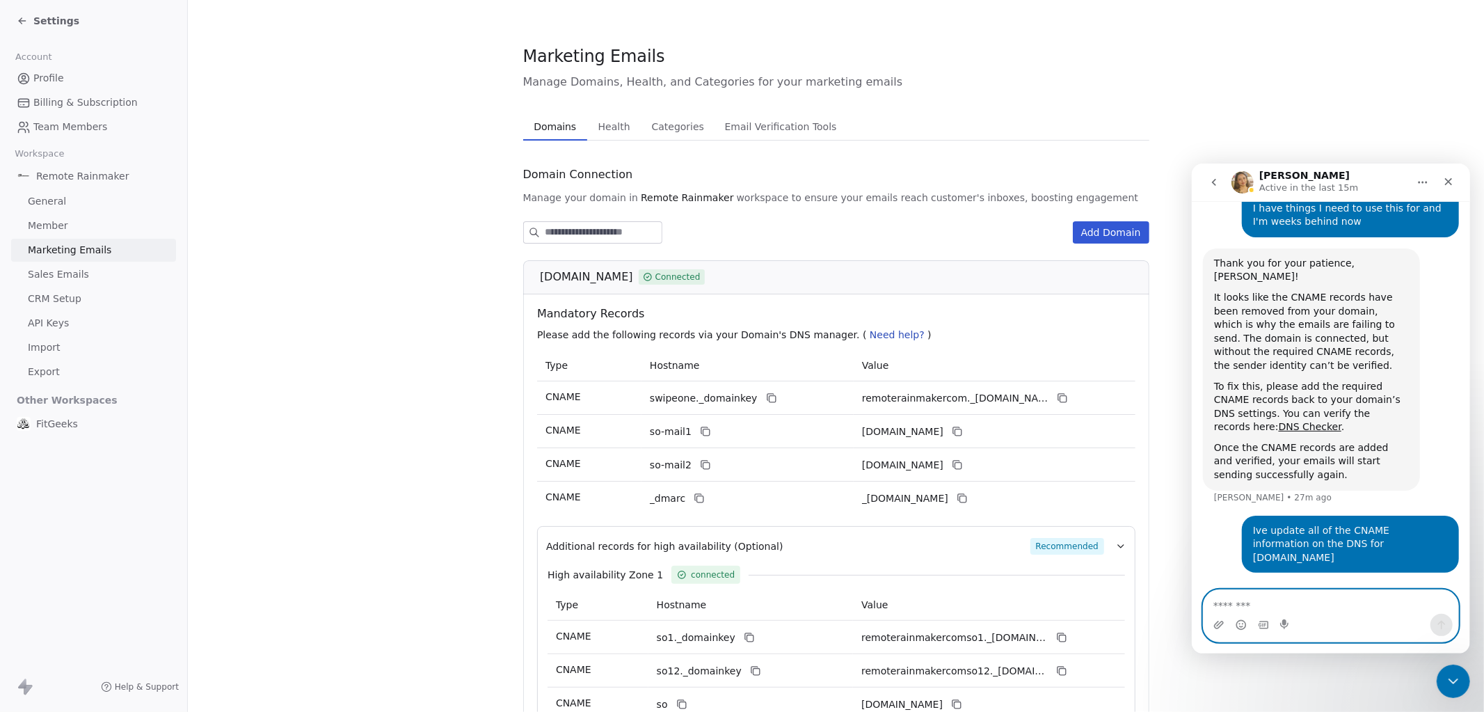
click at [1240, 609] on textarea "Message…" at bounding box center [1330, 601] width 255 height 24
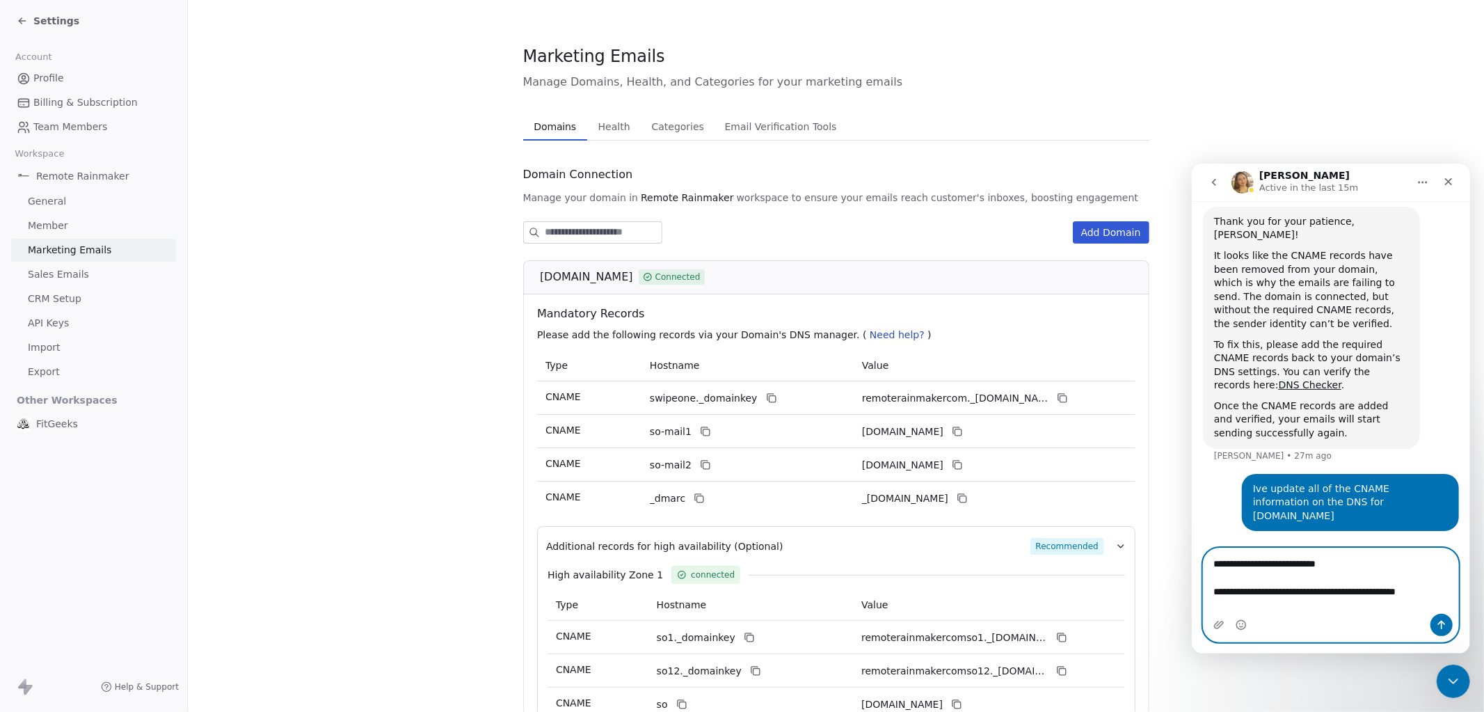
scroll to position [1693, 0]
type textarea "**********"
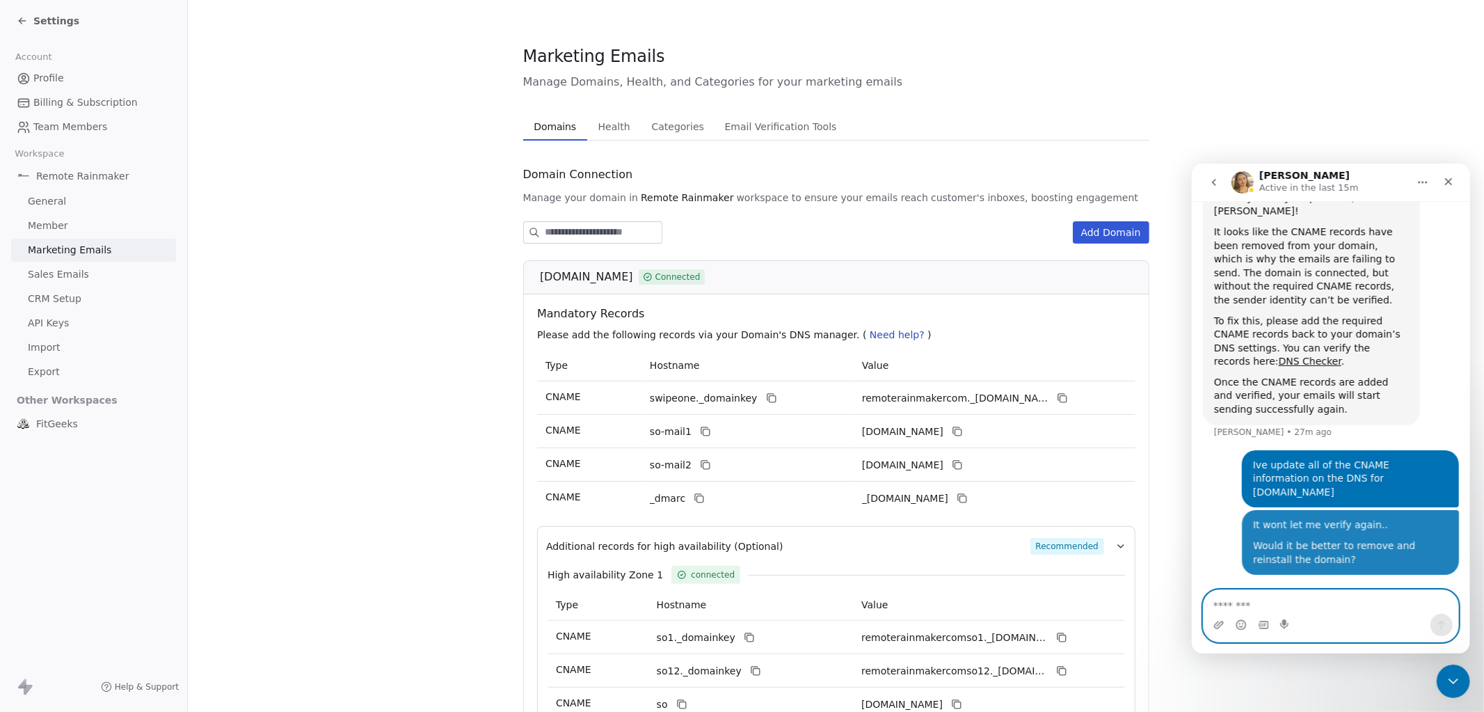
scroll to position [1720, 0]
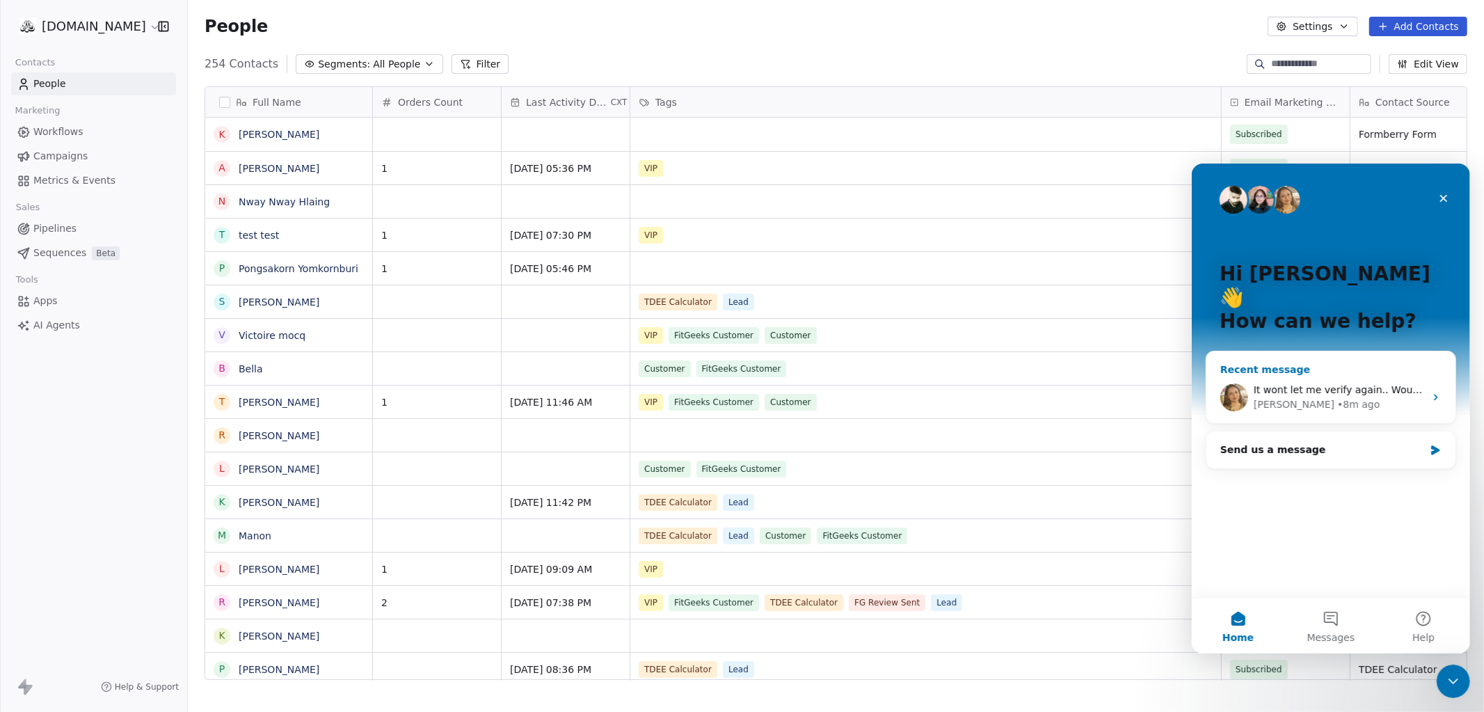
scroll to position [627, 1296]
click at [106, 35] on html "[DOMAIN_NAME] Contacts People Marketing Workflows Campaigns Metrics & Events Sa…" at bounding box center [742, 408] width 1484 height 816
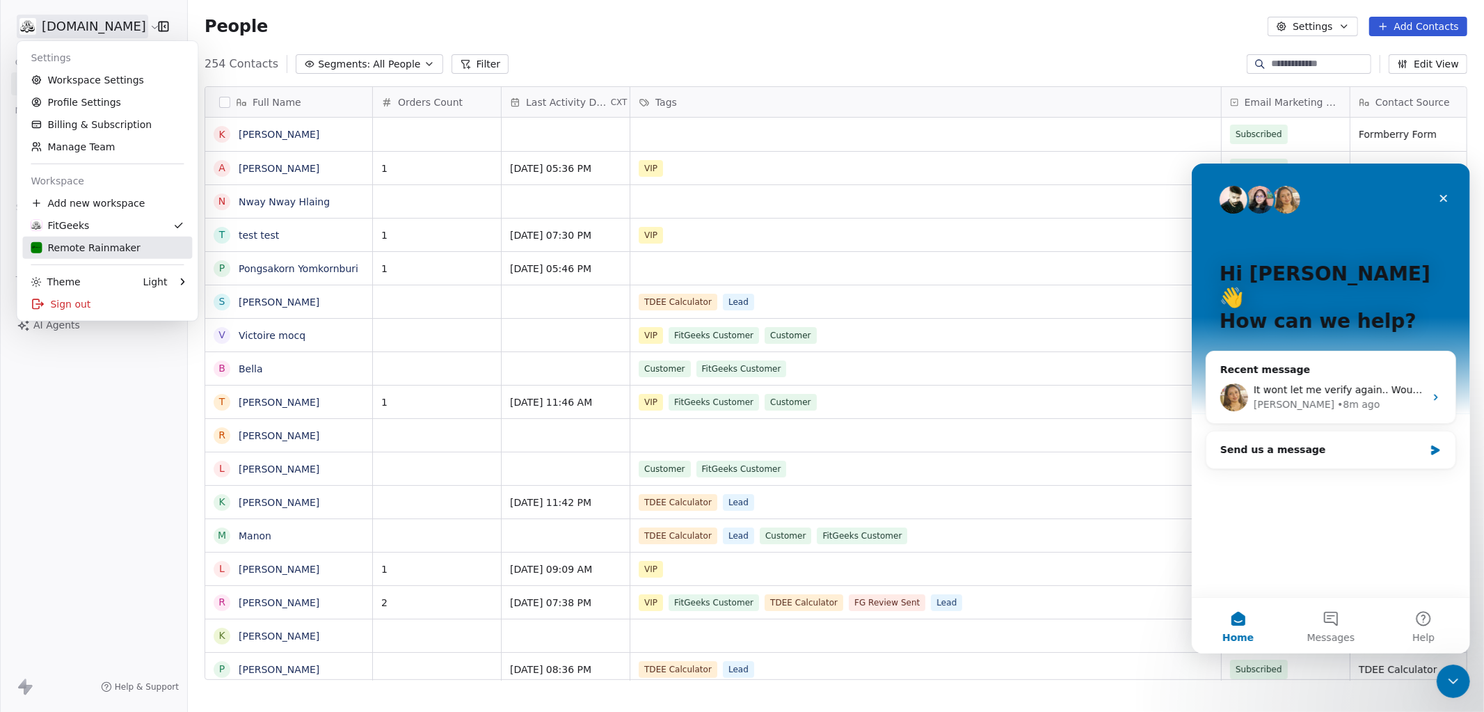
click at [95, 246] on div "Remote Rainmaker" at bounding box center [85, 248] width 109 height 14
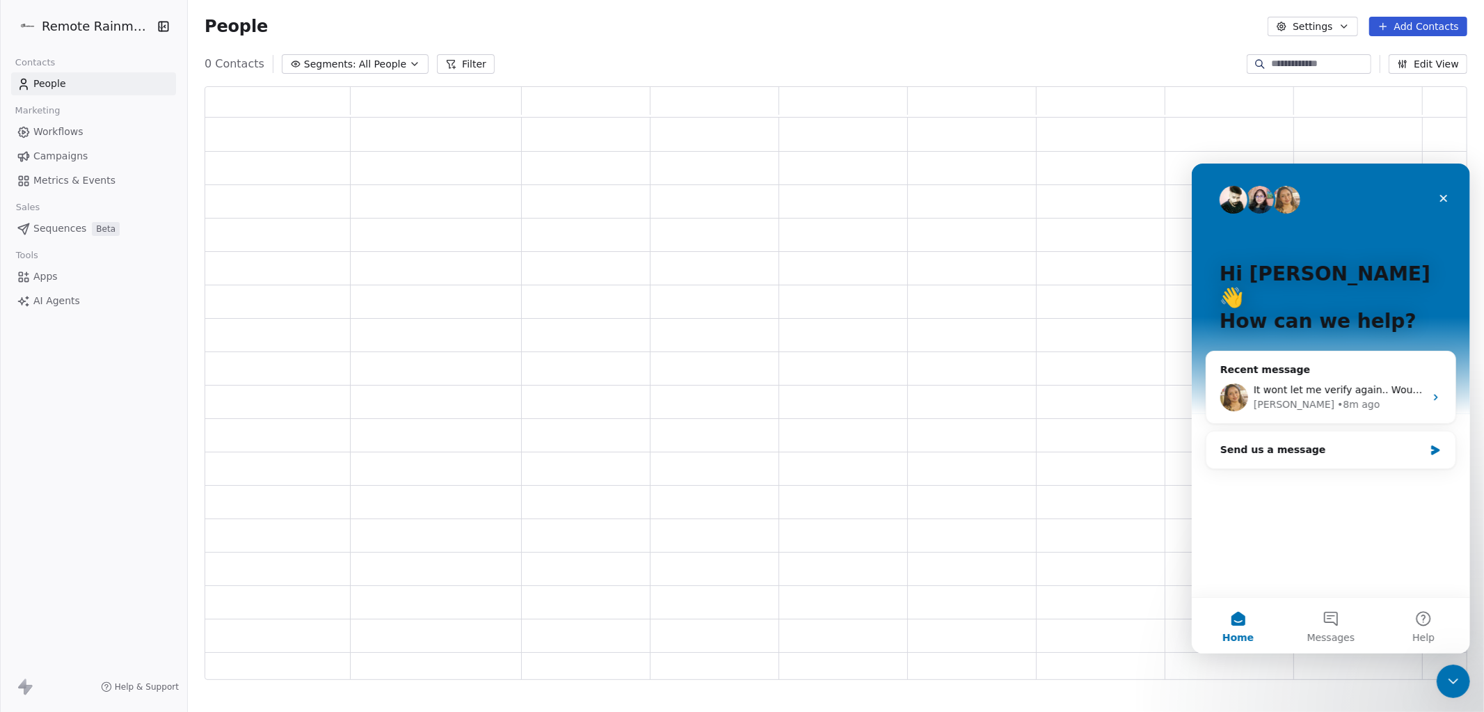
scroll to position [593, 1262]
click at [1441, 195] on icon "Close" at bounding box center [1443, 198] width 8 height 8
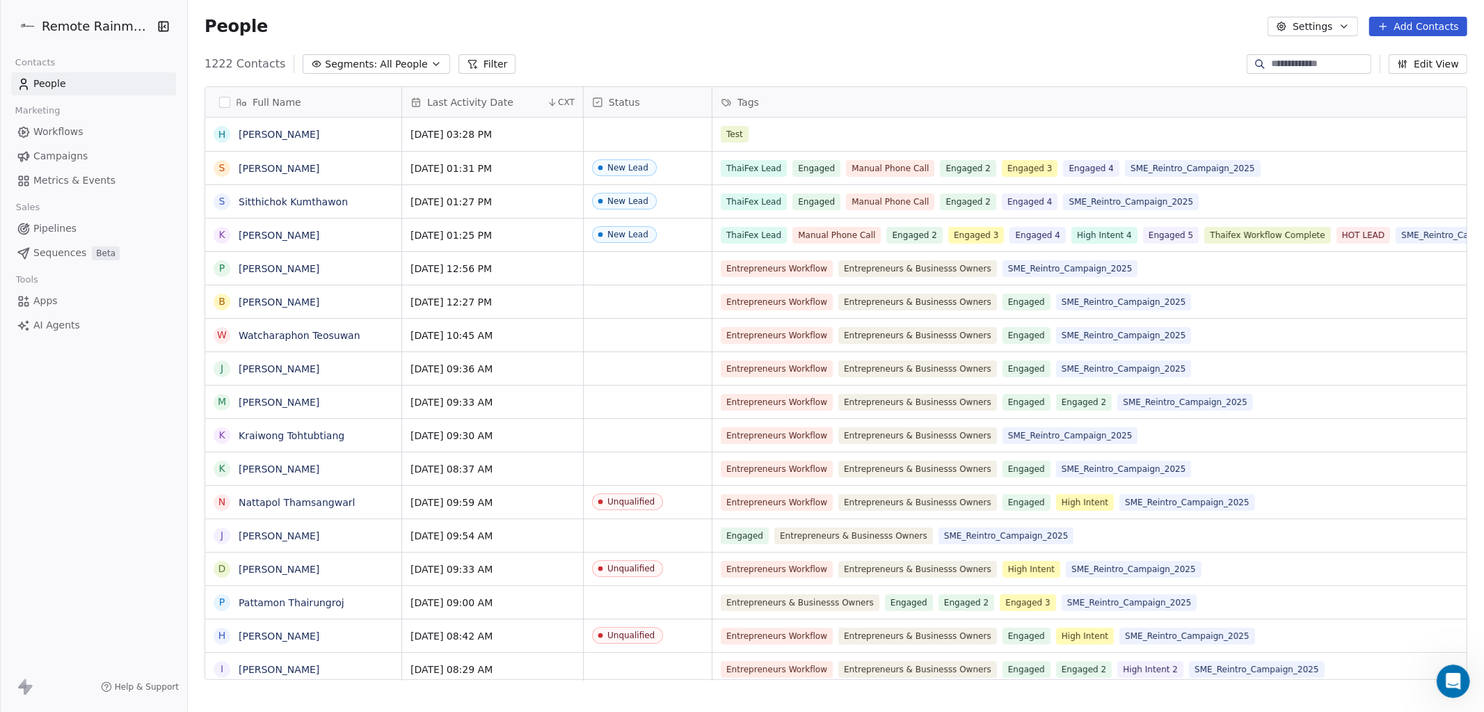
scroll to position [627, 1296]
click at [115, 32] on html "Remote Rainmaker Contacts People Marketing Workflows Campaigns Metrics & Events…" at bounding box center [742, 408] width 1484 height 816
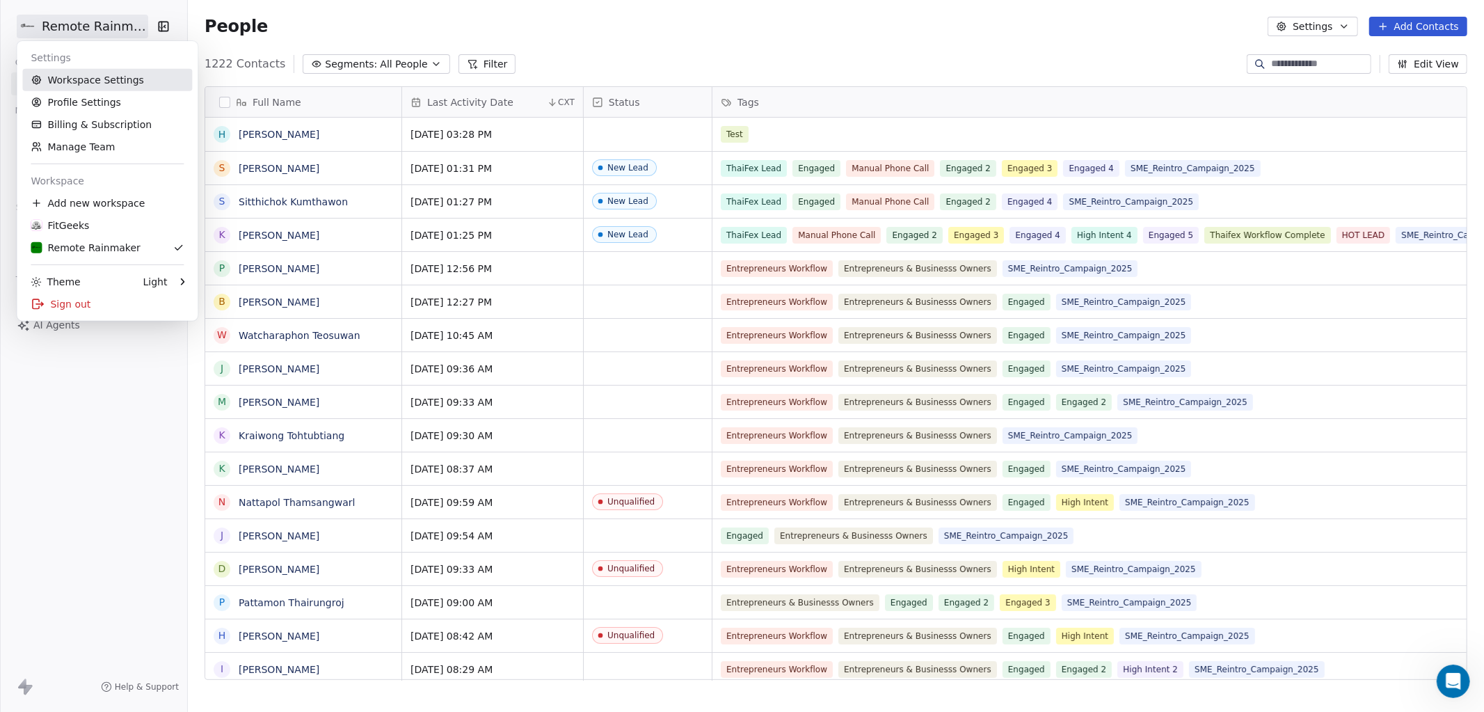
click at [88, 79] on link "Workspace Settings" at bounding box center [107, 80] width 170 height 22
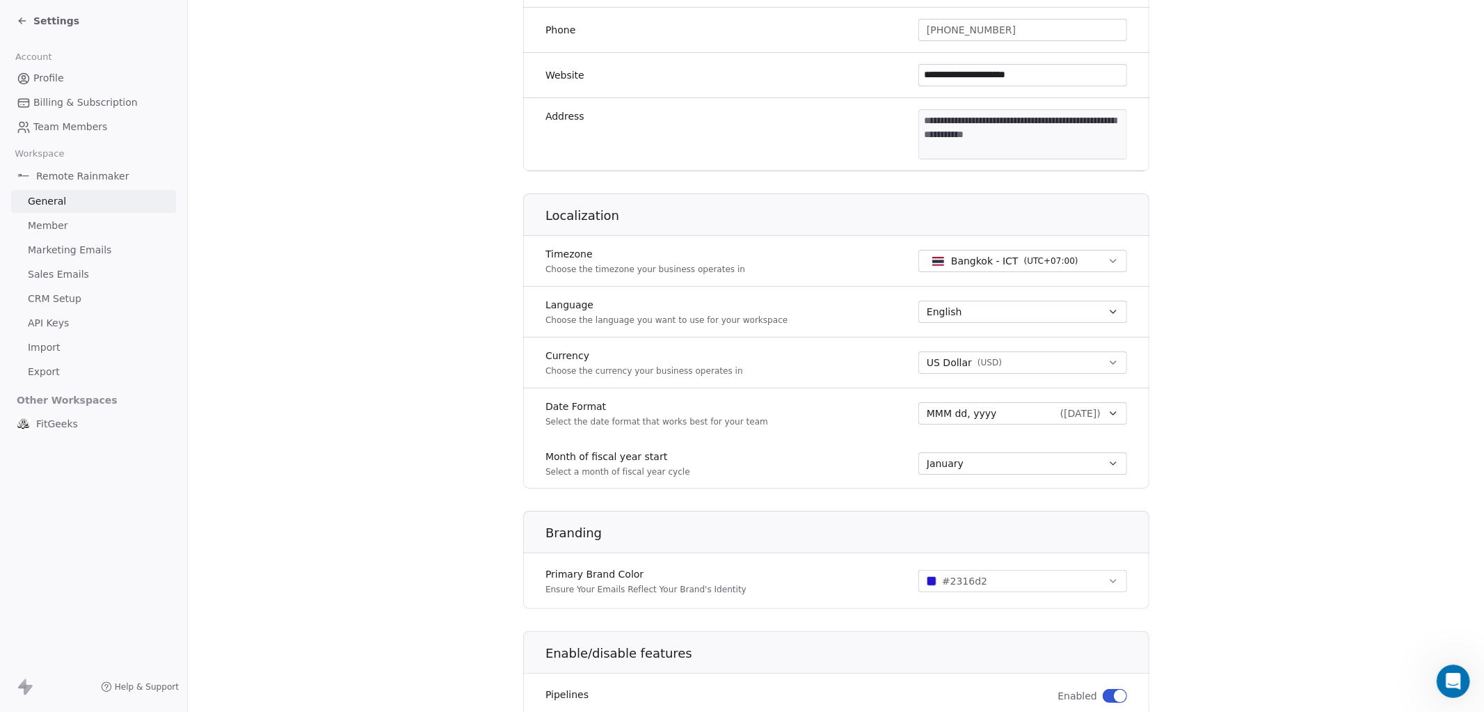
scroll to position [394, 0]
click at [40, 279] on span "Sales Emails" at bounding box center [58, 274] width 61 height 15
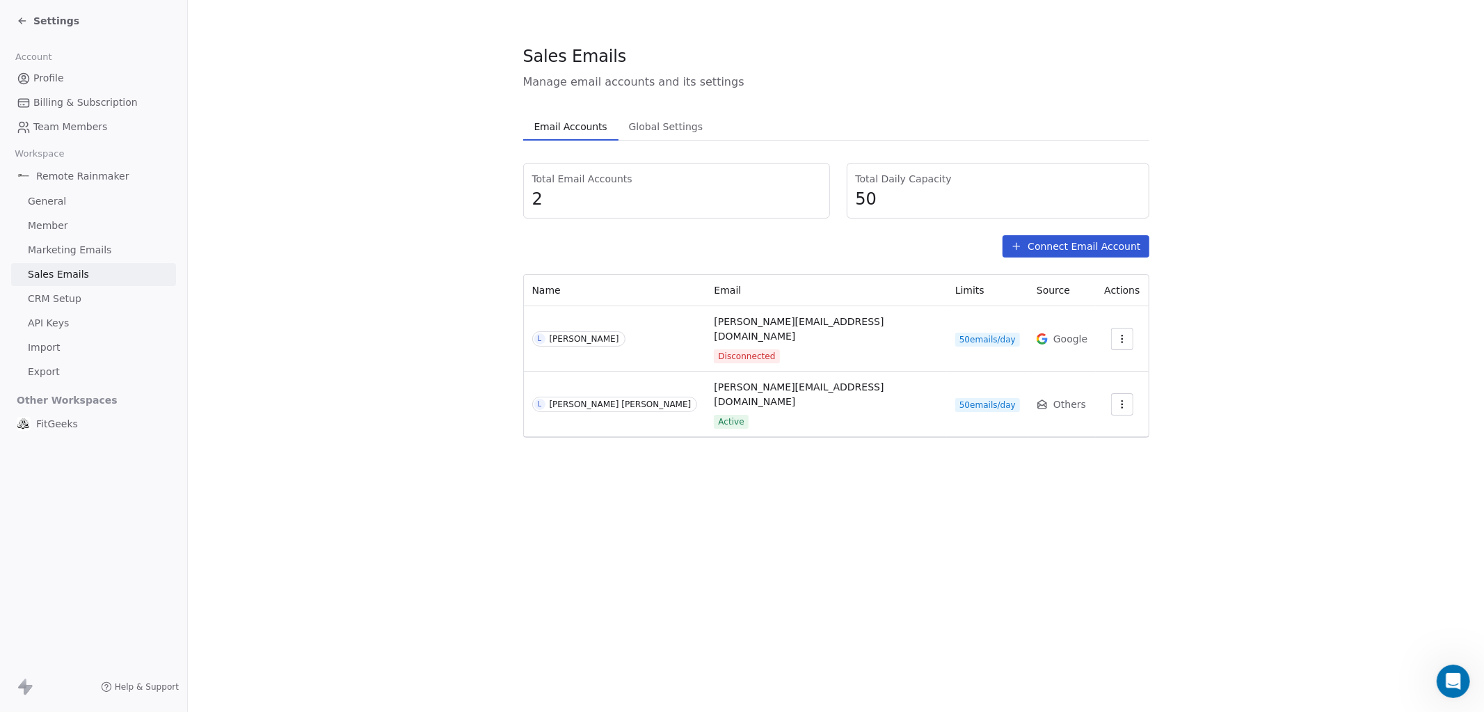
click at [70, 257] on span "Marketing Emails" at bounding box center [69, 250] width 83 height 15
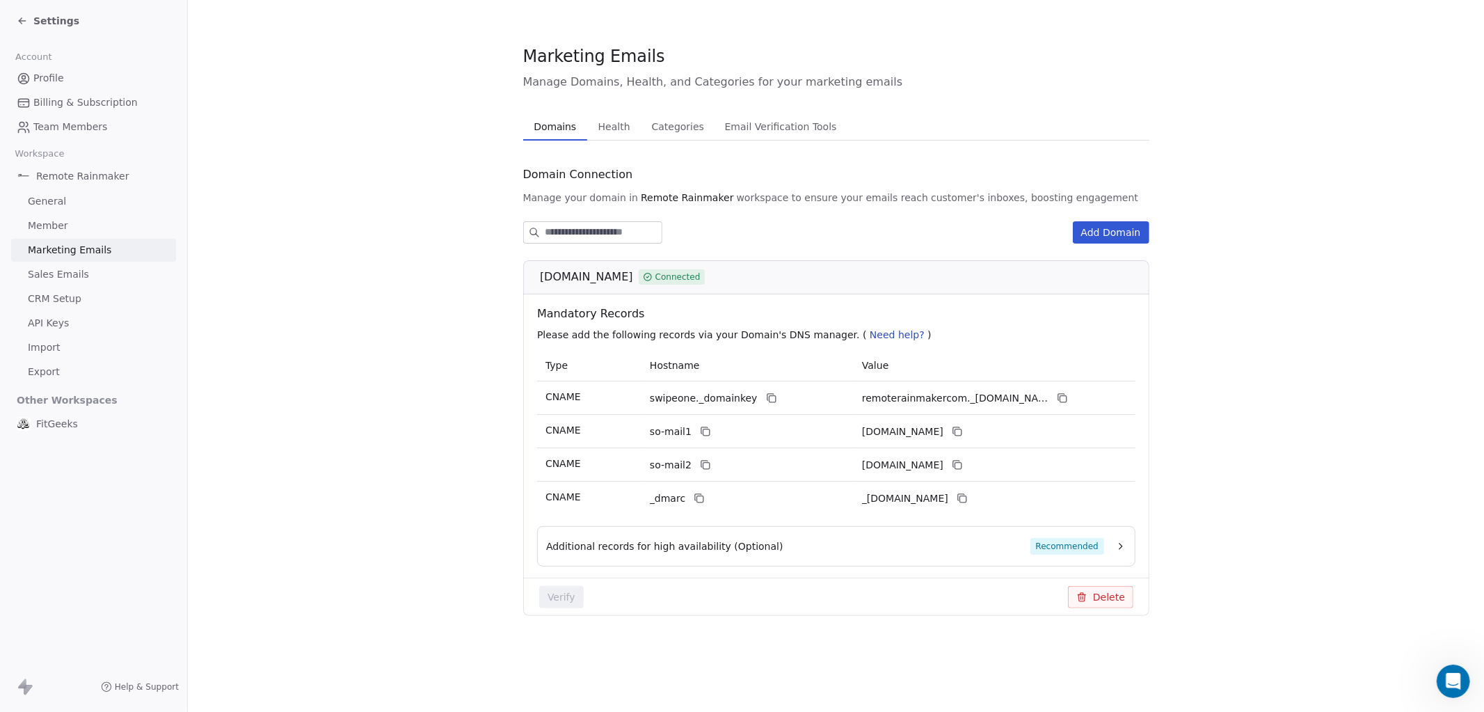
click at [937, 547] on div "Additional records for high availability (Optional) Recommended" at bounding box center [825, 546] width 558 height 17
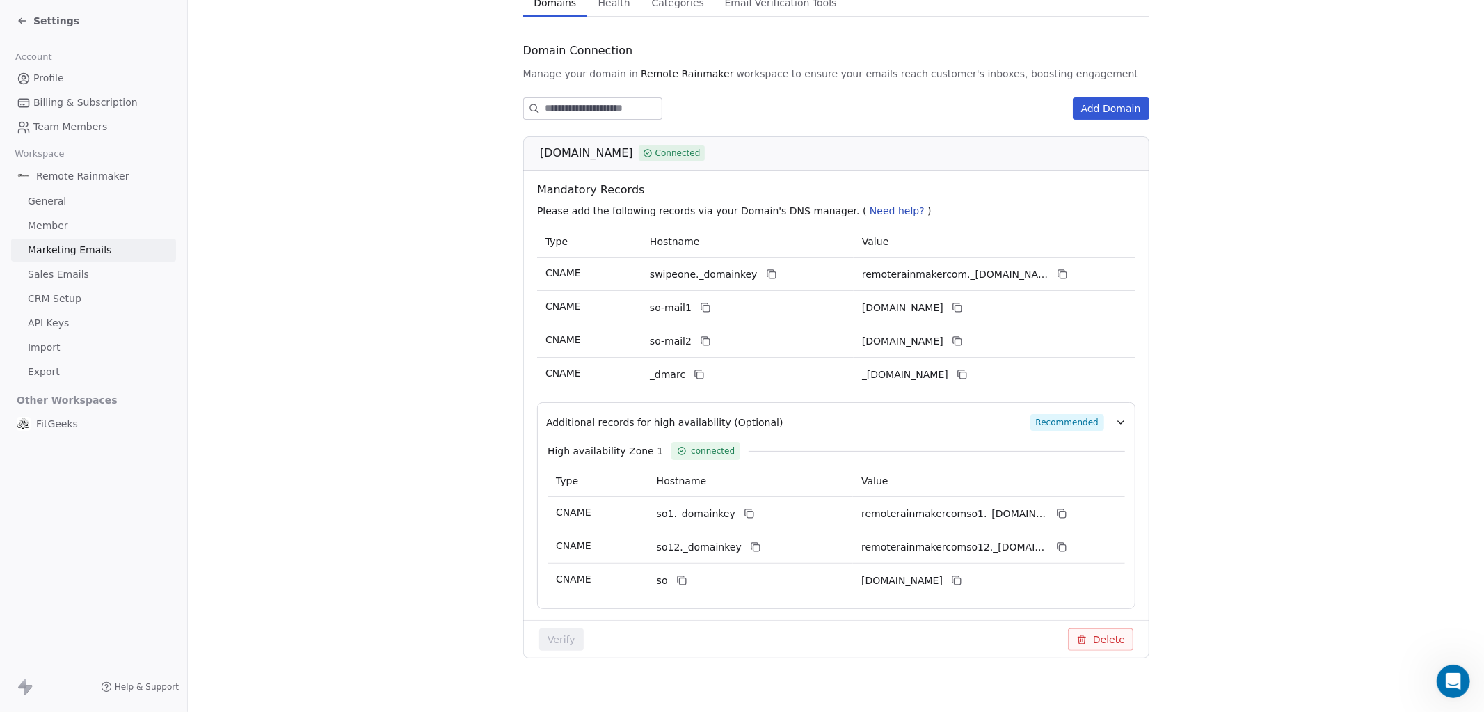
scroll to position [122, 0]
click at [704, 376] on button at bounding box center [699, 375] width 17 height 17
click at [965, 378] on icon at bounding box center [962, 377] width 6 height 6
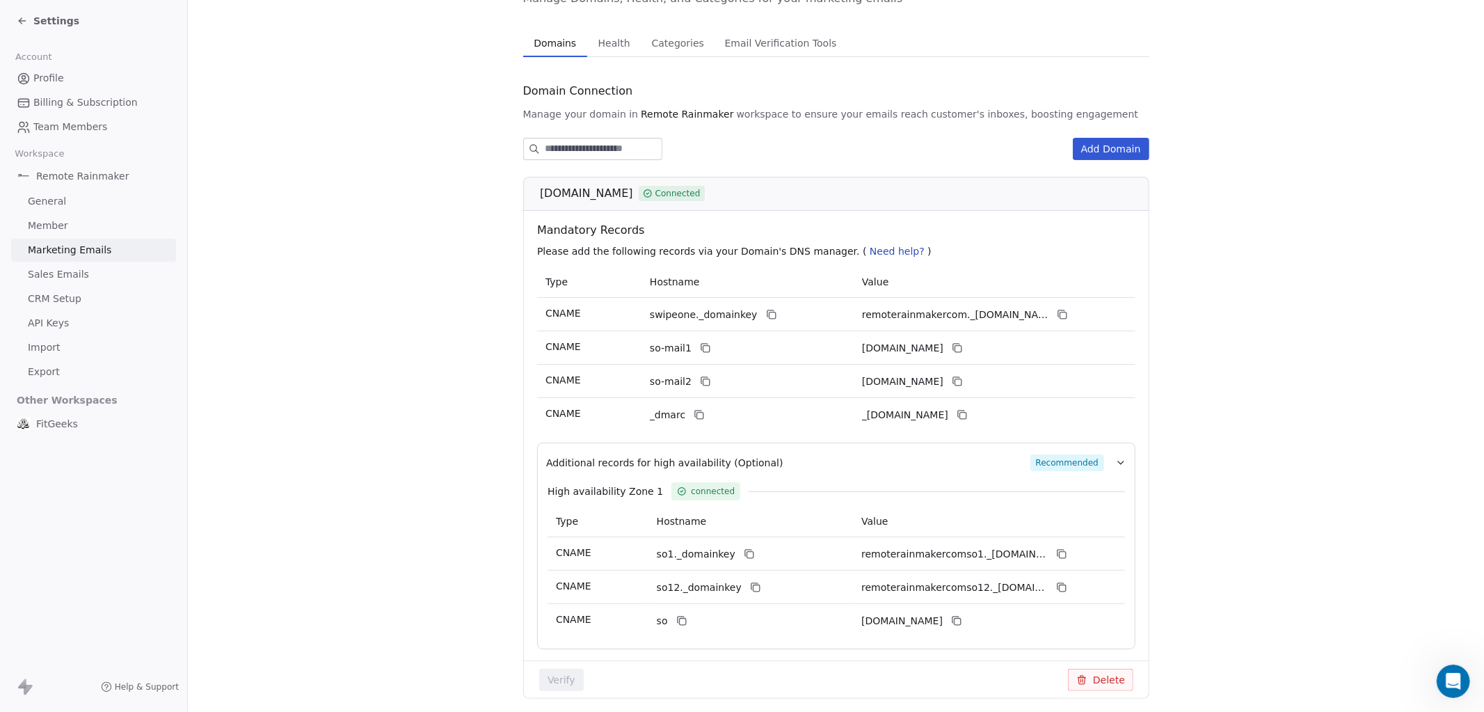
scroll to position [80, 0]
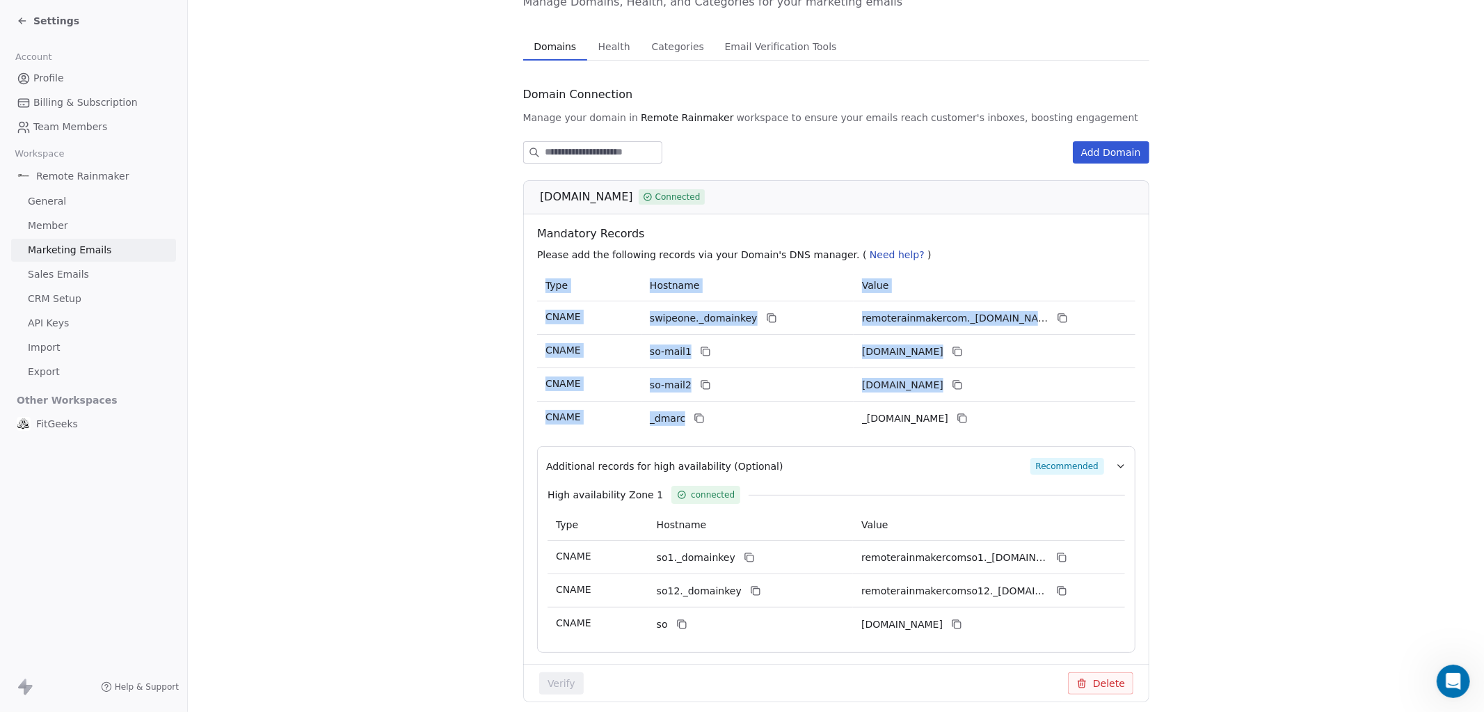
drag, startPoint x: 863, startPoint y: 424, endPoint x: 977, endPoint y: 422, distance: 113.4
click at [977, 422] on div "_[DOMAIN_NAME]" at bounding box center [966, 418] width 209 height 17
copy table "Type Hostname Value CNAME swipeone._domainkey remoterainmakercom._[DOMAIN_NAME]…"
click at [967, 423] on icon at bounding box center [961, 417] width 11 height 11
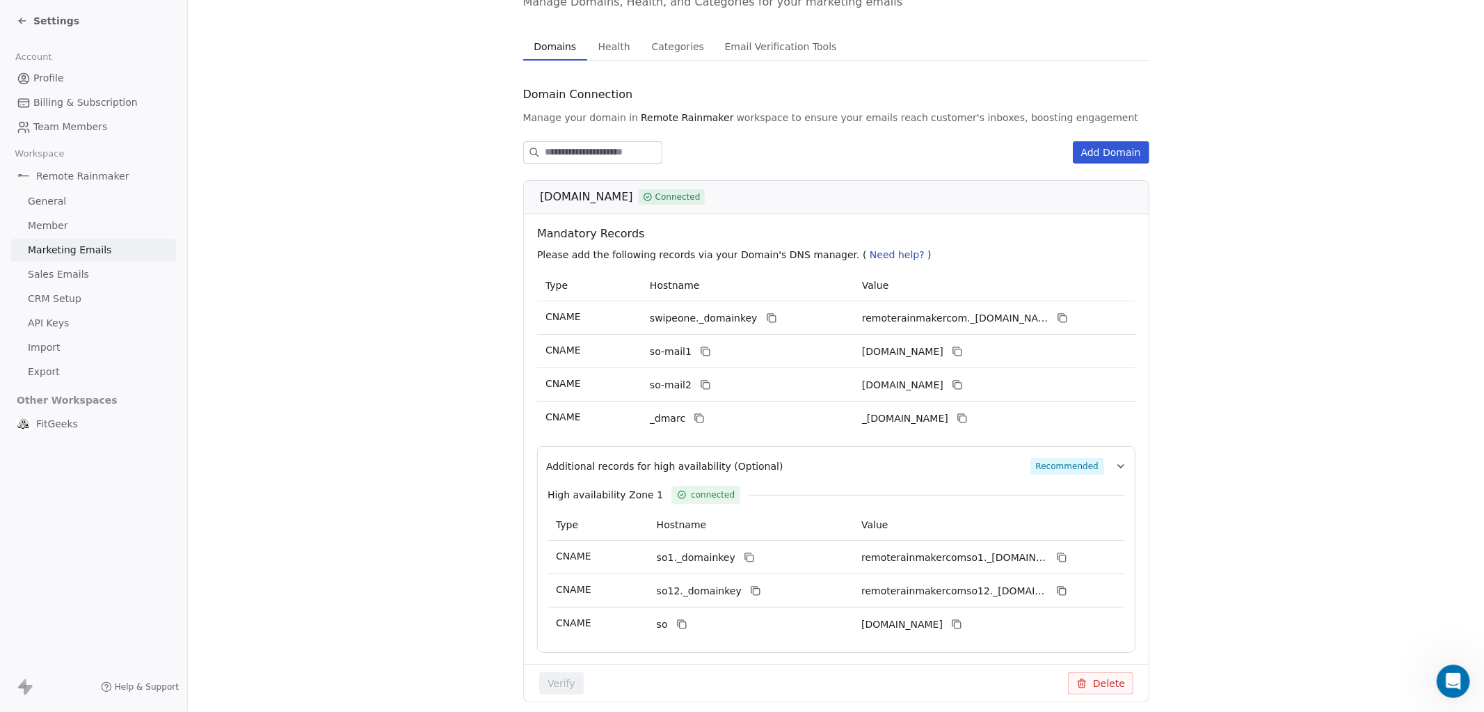
click at [381, 362] on section "Marketing Emails Manage Domains, Health, and Categories for your marketing emai…" at bounding box center [836, 344] width 1296 height 849
